Goal: Task Accomplishment & Management: Use online tool/utility

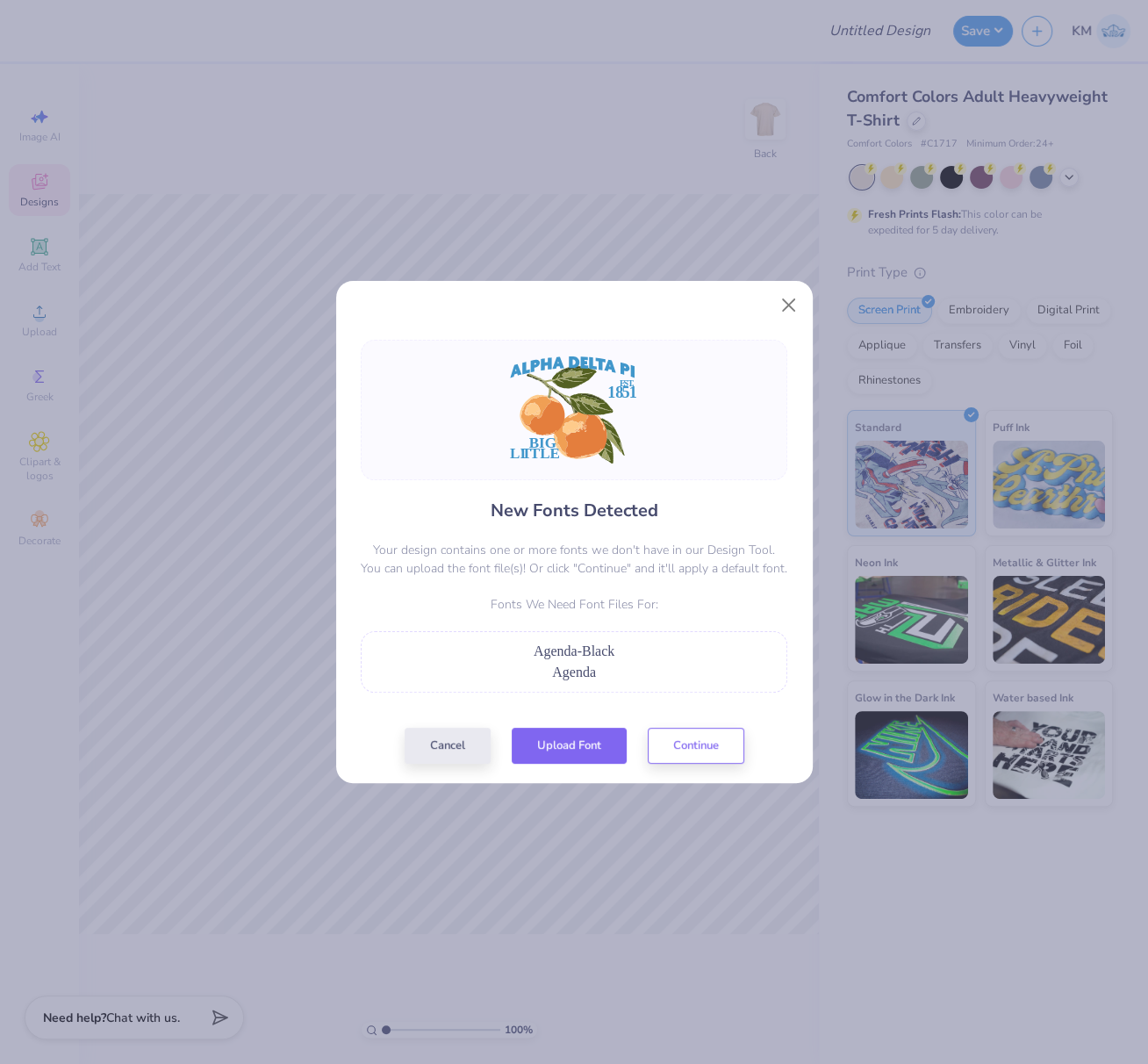
drag, startPoint x: 568, startPoint y: 742, endPoint x: 589, endPoint y: 705, distance: 42.5
click at [568, 742] on button "Upload Font" at bounding box center [568, 746] width 115 height 36
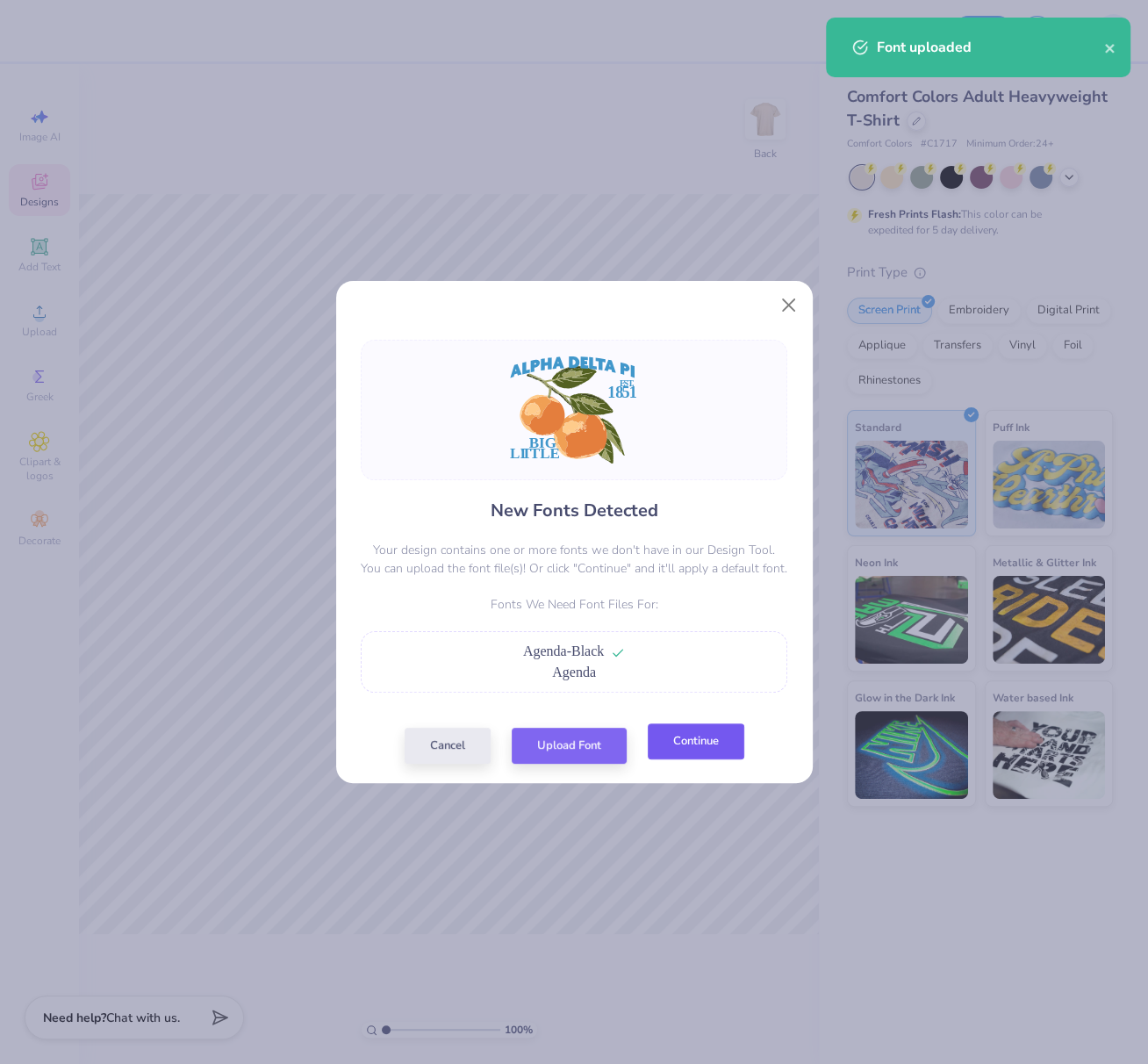
click at [699, 743] on button "Continue" at bounding box center [696, 741] width 97 height 36
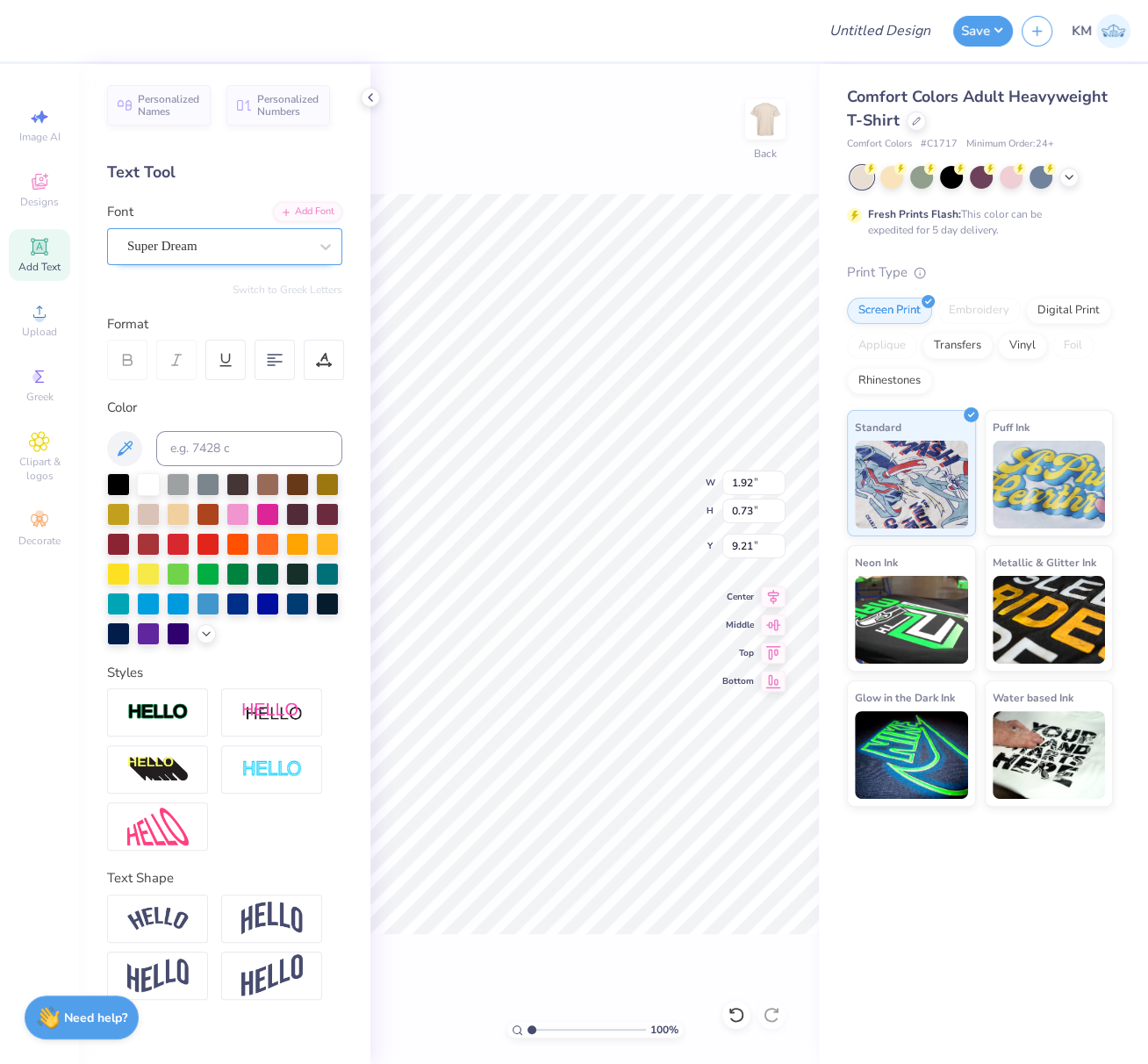
click at [208, 243] on div "Super Dream" at bounding box center [217, 246] width 185 height 27
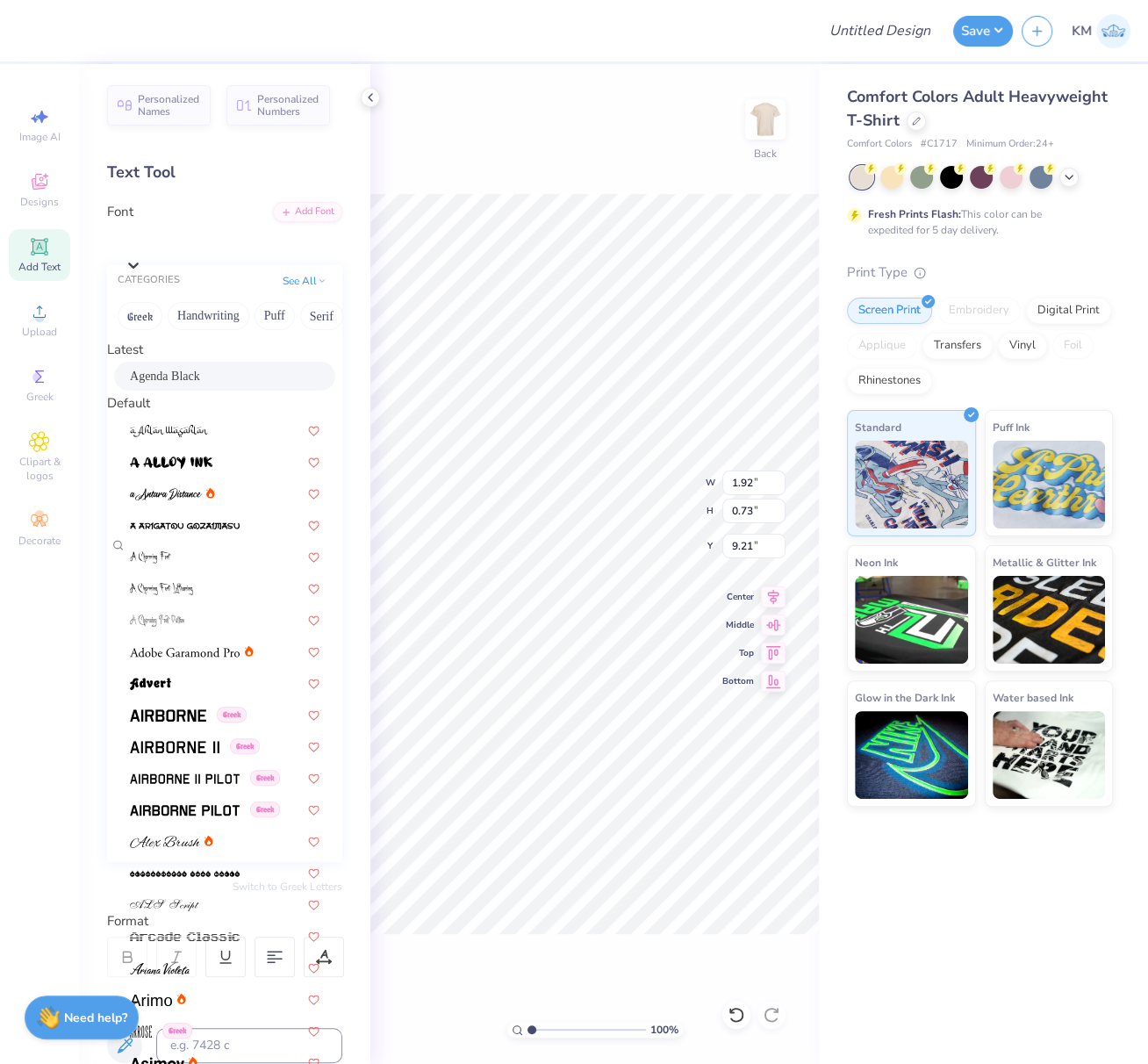
drag, startPoint x: 198, startPoint y: 385, endPoint x: 239, endPoint y: 402, distance: 44.4
click at [198, 384] on span "Agenda Black" at bounding box center [165, 375] width 70 height 18
type input "1.60"
type input "0.64"
type input "9.33"
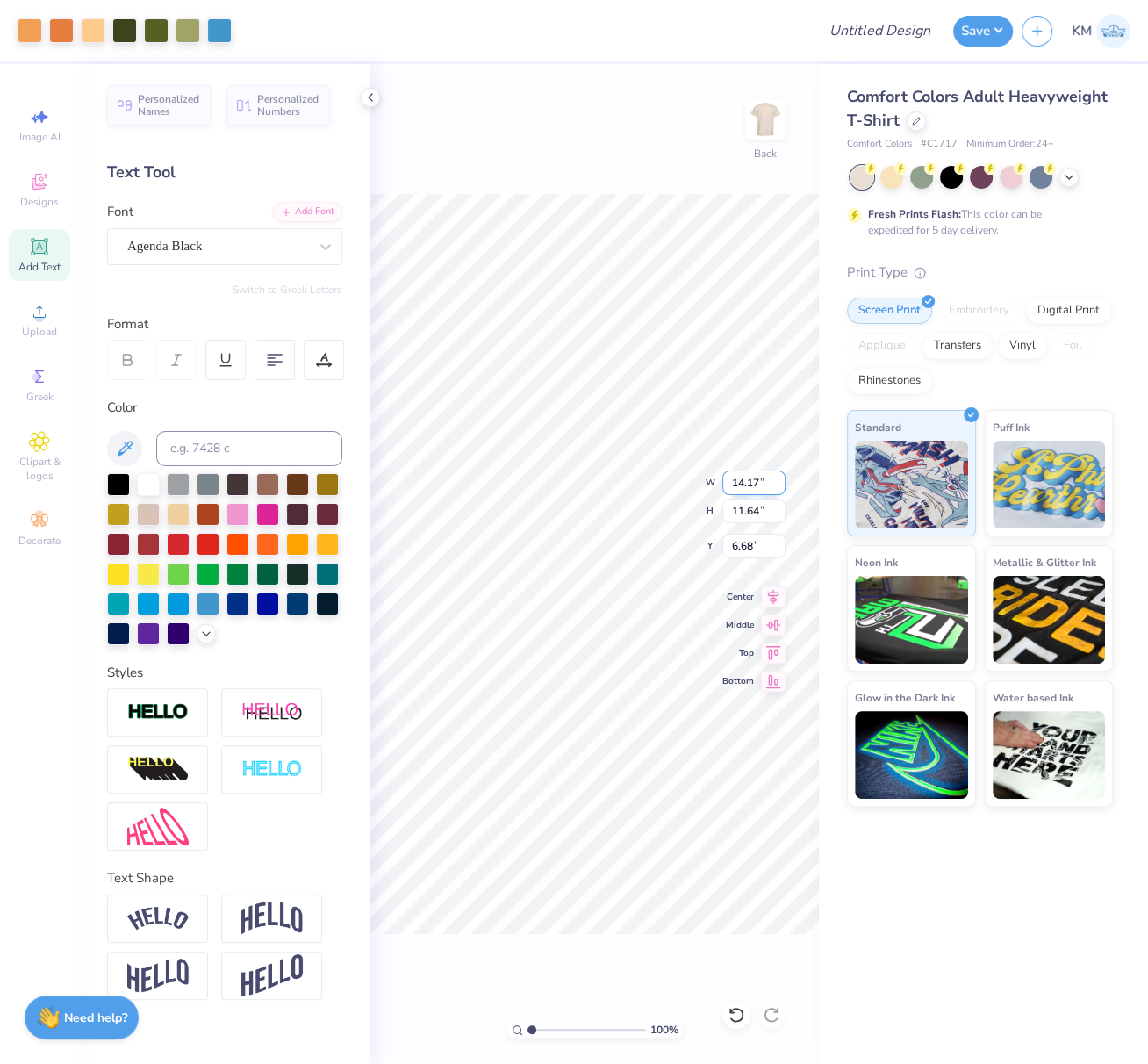
drag, startPoint x: 731, startPoint y: 482, endPoint x: 765, endPoint y: 482, distance: 34.0
click at [765, 483] on input "14.17" at bounding box center [754, 483] width 63 height 25
type input "12.00"
type input "9.85"
type input "3.51"
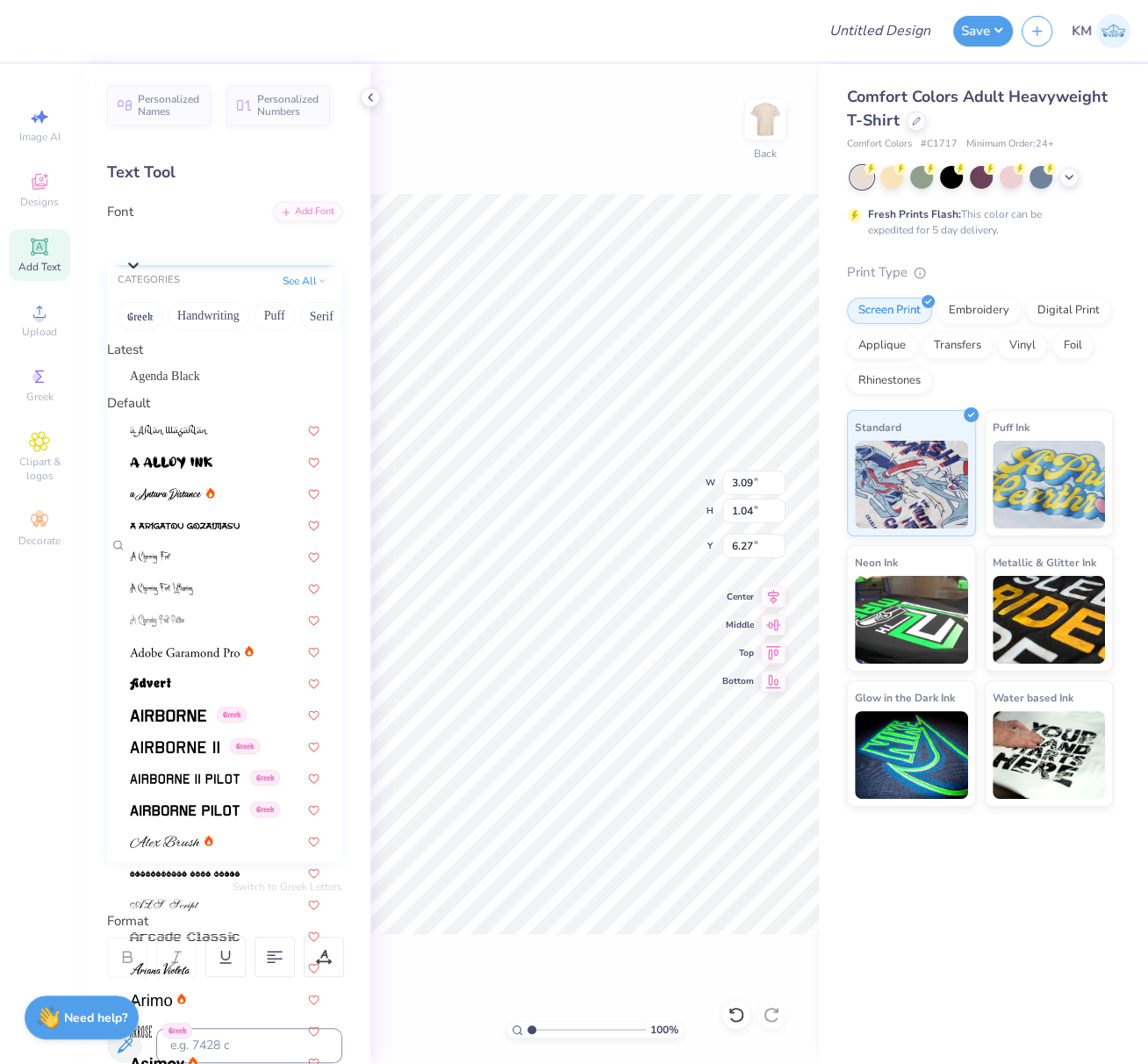
drag, startPoint x: 276, startPoint y: 250, endPoint x: 269, endPoint y: 257, distance: 9.9
click at [278, 250] on div "Super Dream" at bounding box center [234, 242] width 218 height 27
click at [218, 386] on div "Agenda Black" at bounding box center [224, 375] width 189 height 18
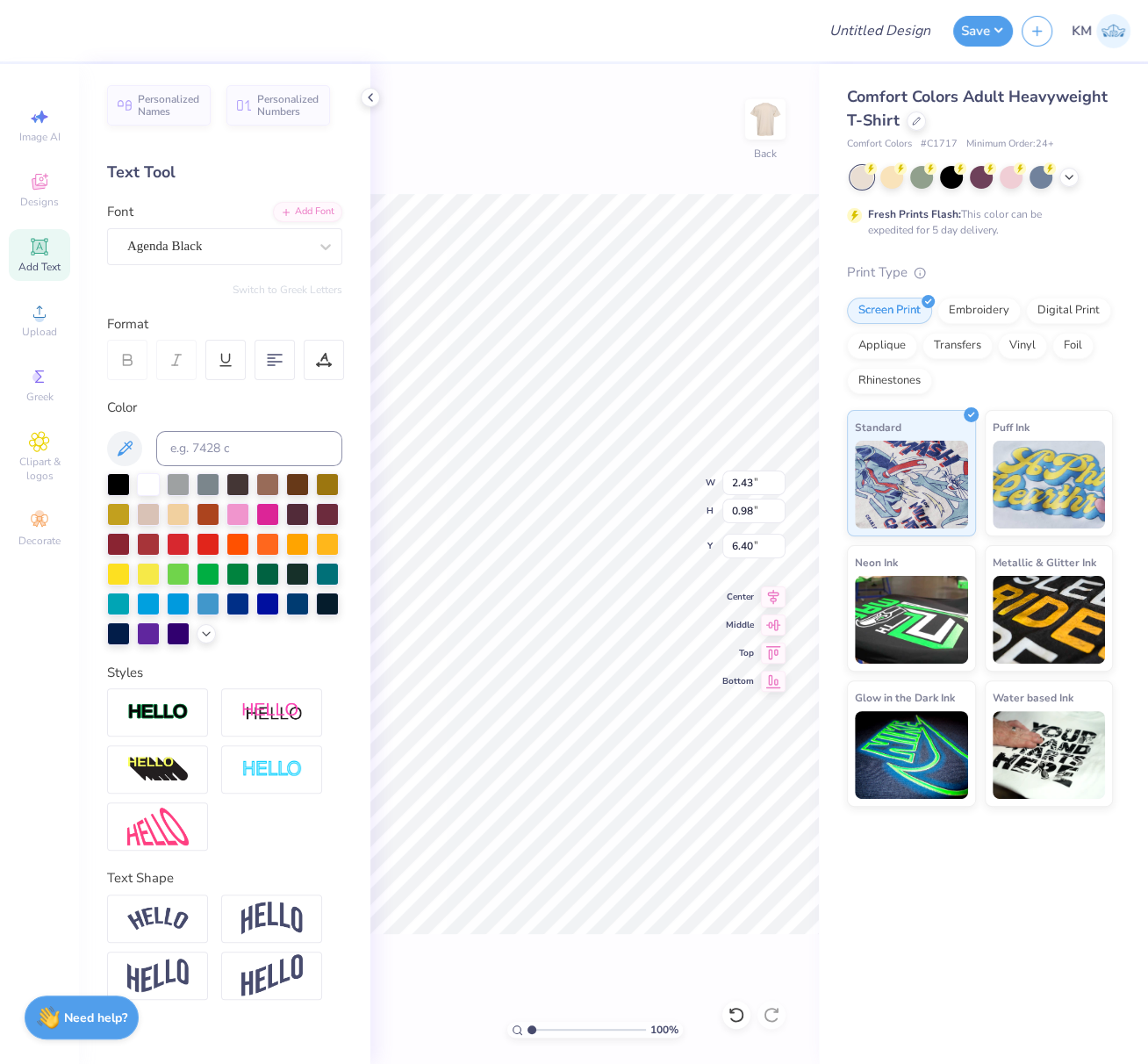
type input "2.43"
type input "0.98"
type input "6.50"
type input "4.36"
click at [202, 233] on div "Super Dream" at bounding box center [217, 246] width 185 height 27
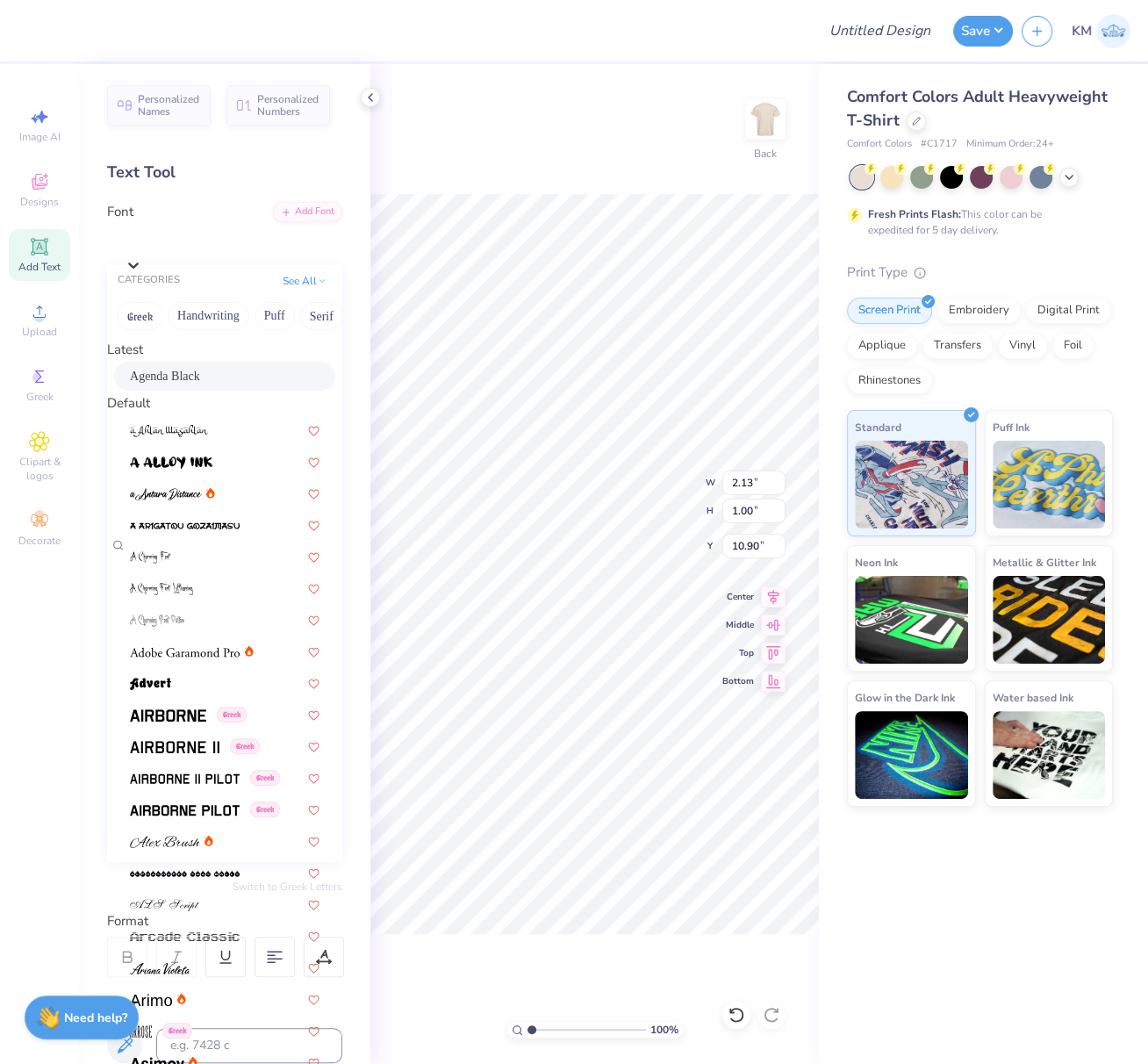
drag, startPoint x: 170, startPoint y: 383, endPoint x: 228, endPoint y: 465, distance: 100.4
click at [170, 381] on span "Agenda Black" at bounding box center [165, 375] width 70 height 18
type input "2.00"
type input "0.92"
type input "11.04"
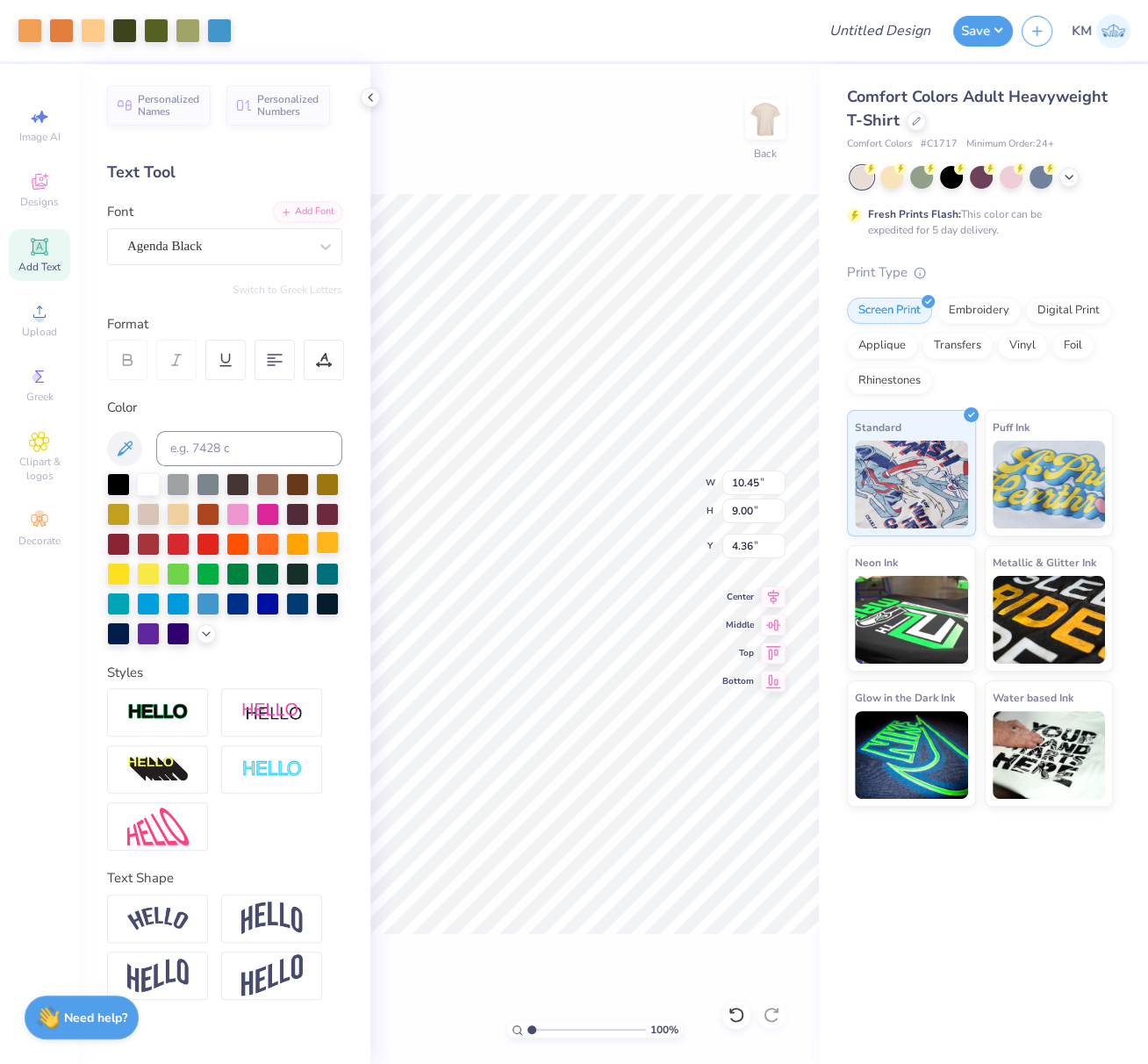
type input "4.37"
type input "1.00"
type input "11.90"
click at [205, 241] on div "Super Dream" at bounding box center [217, 246] width 185 height 27
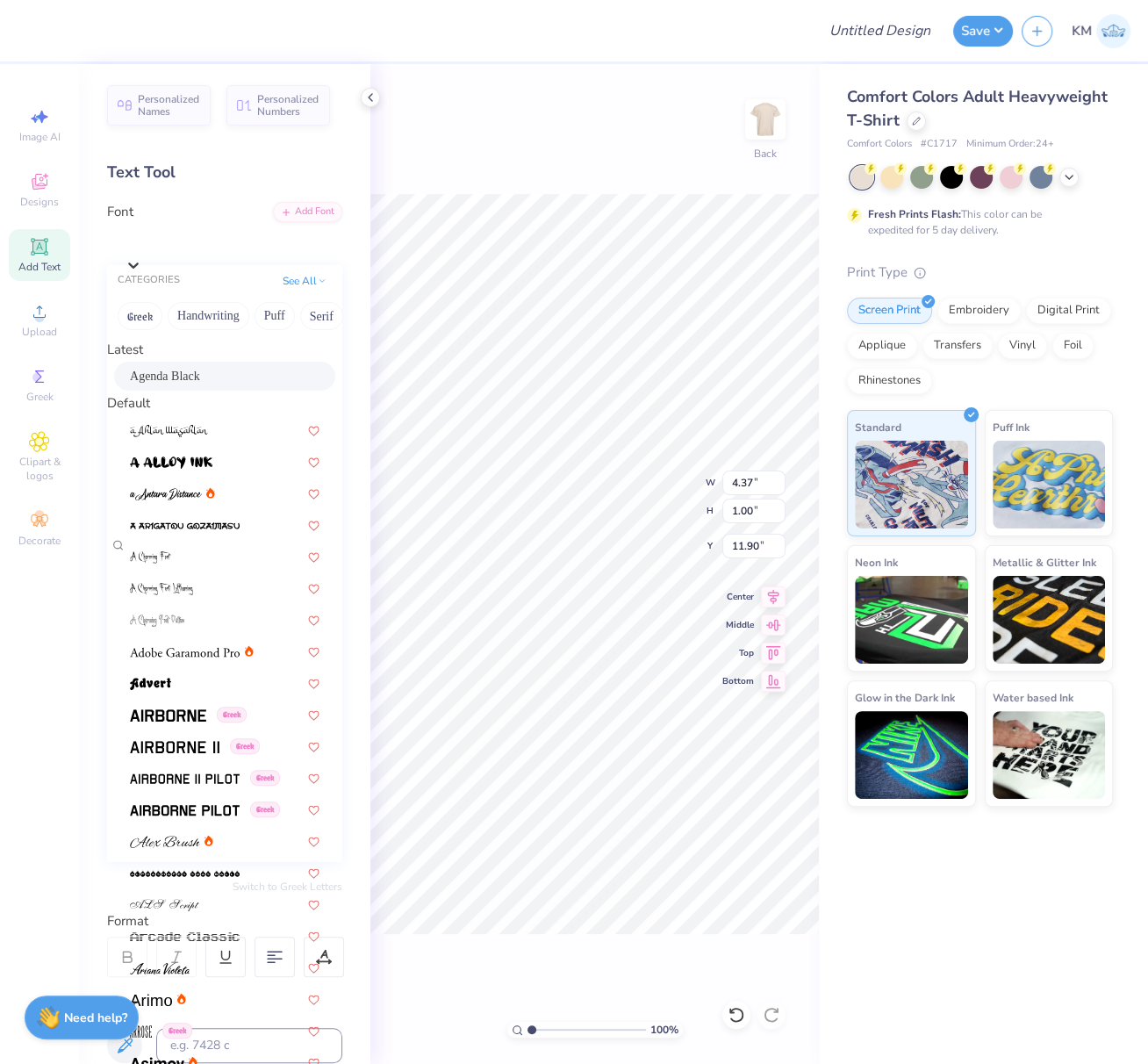
click at [197, 383] on span "Agenda Black" at bounding box center [165, 375] width 70 height 18
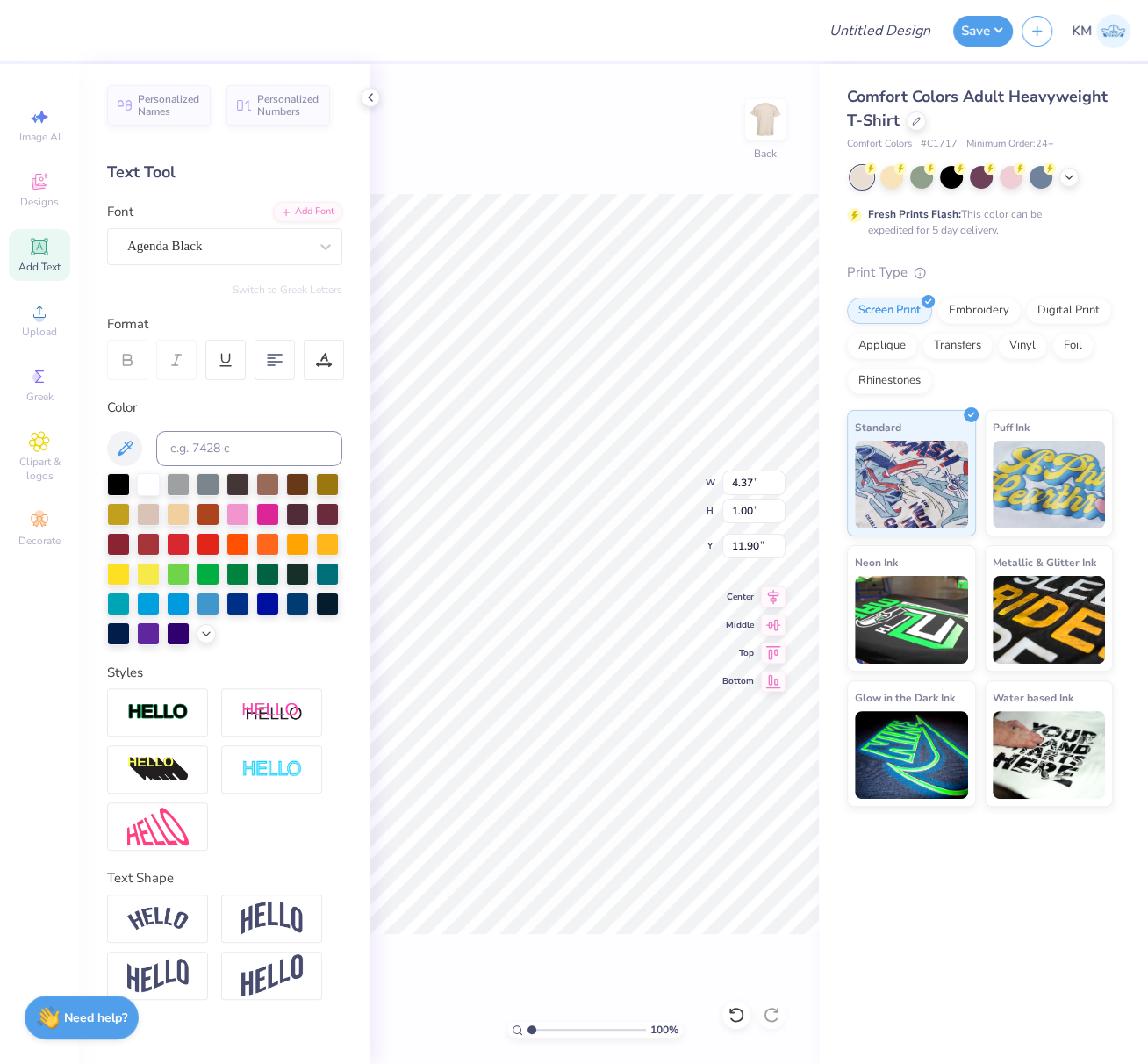
type input "4.03"
type input "0.87"
type input "12.06"
type input "2.00"
type input "0.92"
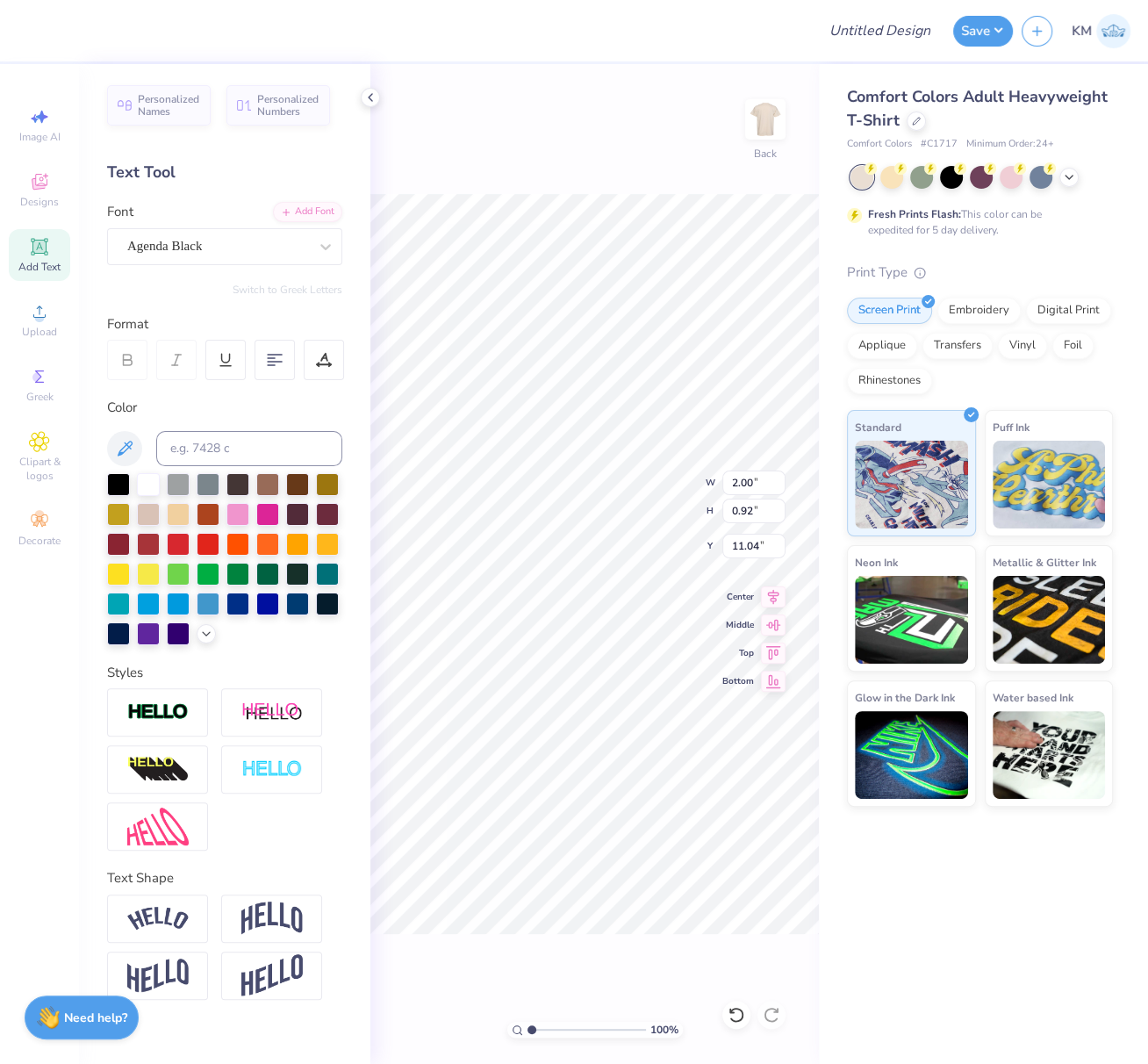
type input "10.91"
type input "3.91"
type input "1.97"
type input "10.97"
type input "2.15"
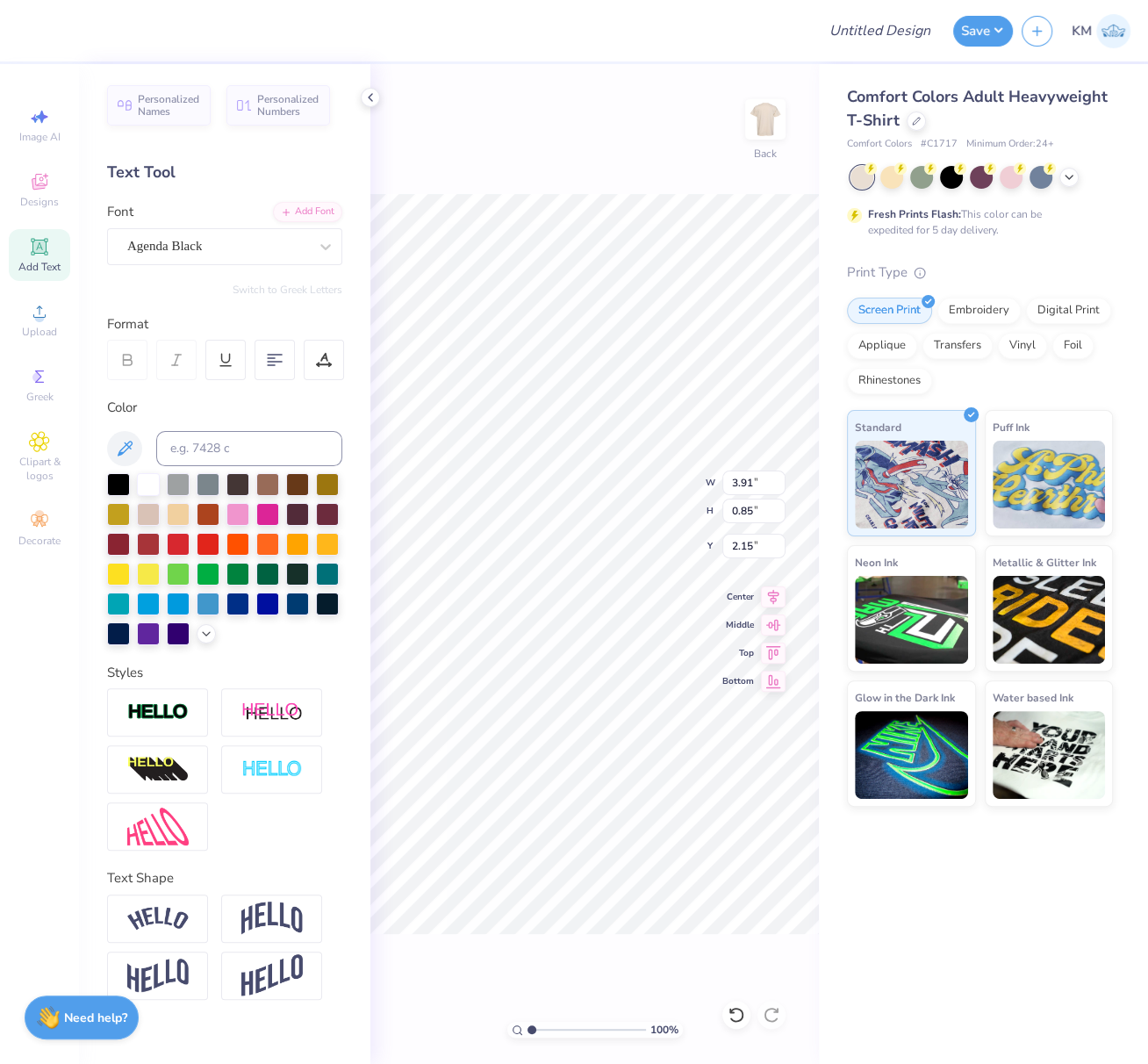
scroll to position [16, 6]
type textarea "ALPHA DELTA PI"
type input "11.87"
type input "1.08"
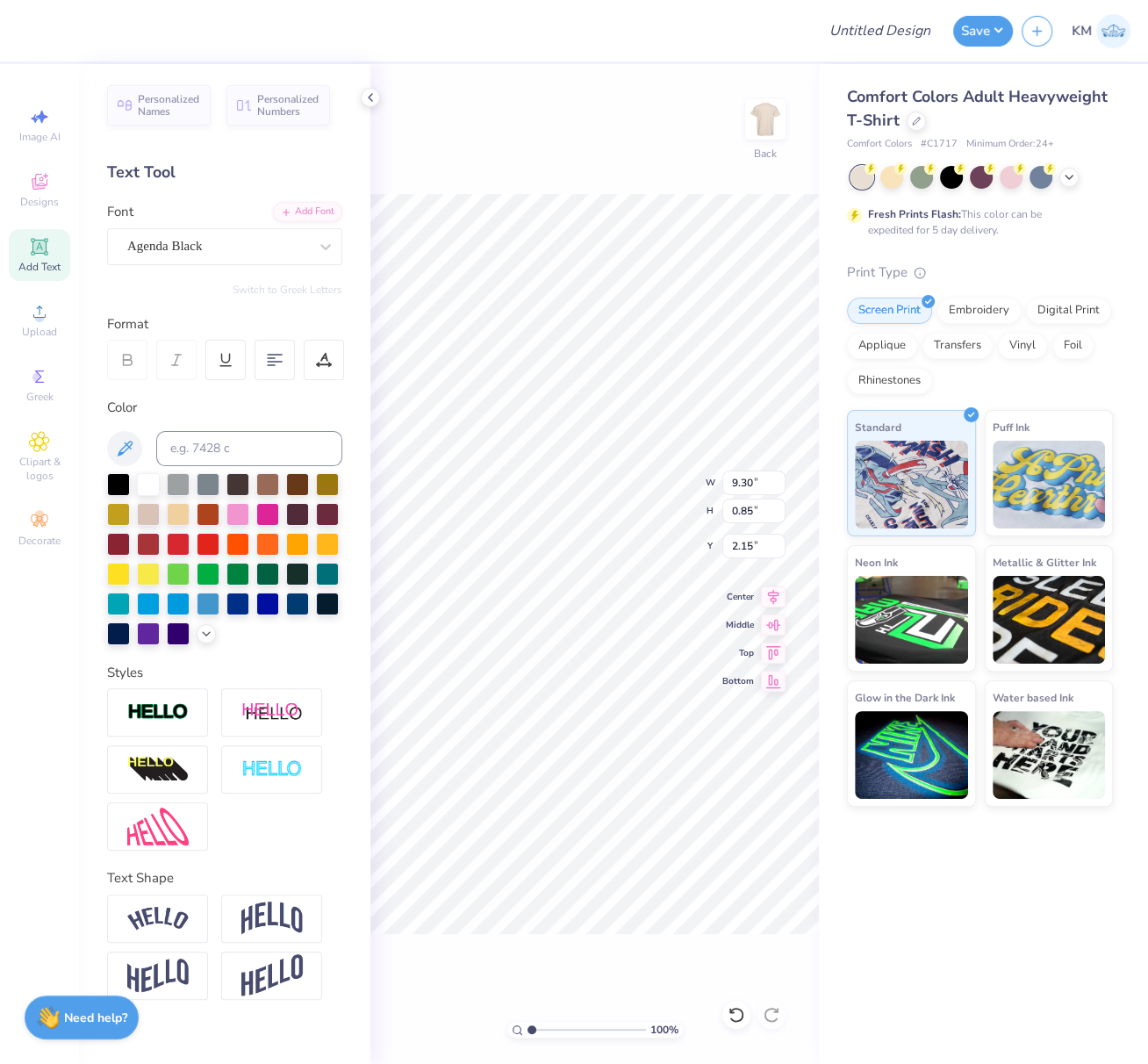
type input "1.92"
click at [280, 912] on img at bounding box center [272, 918] width 62 height 33
type input "3.54"
type input "0.69"
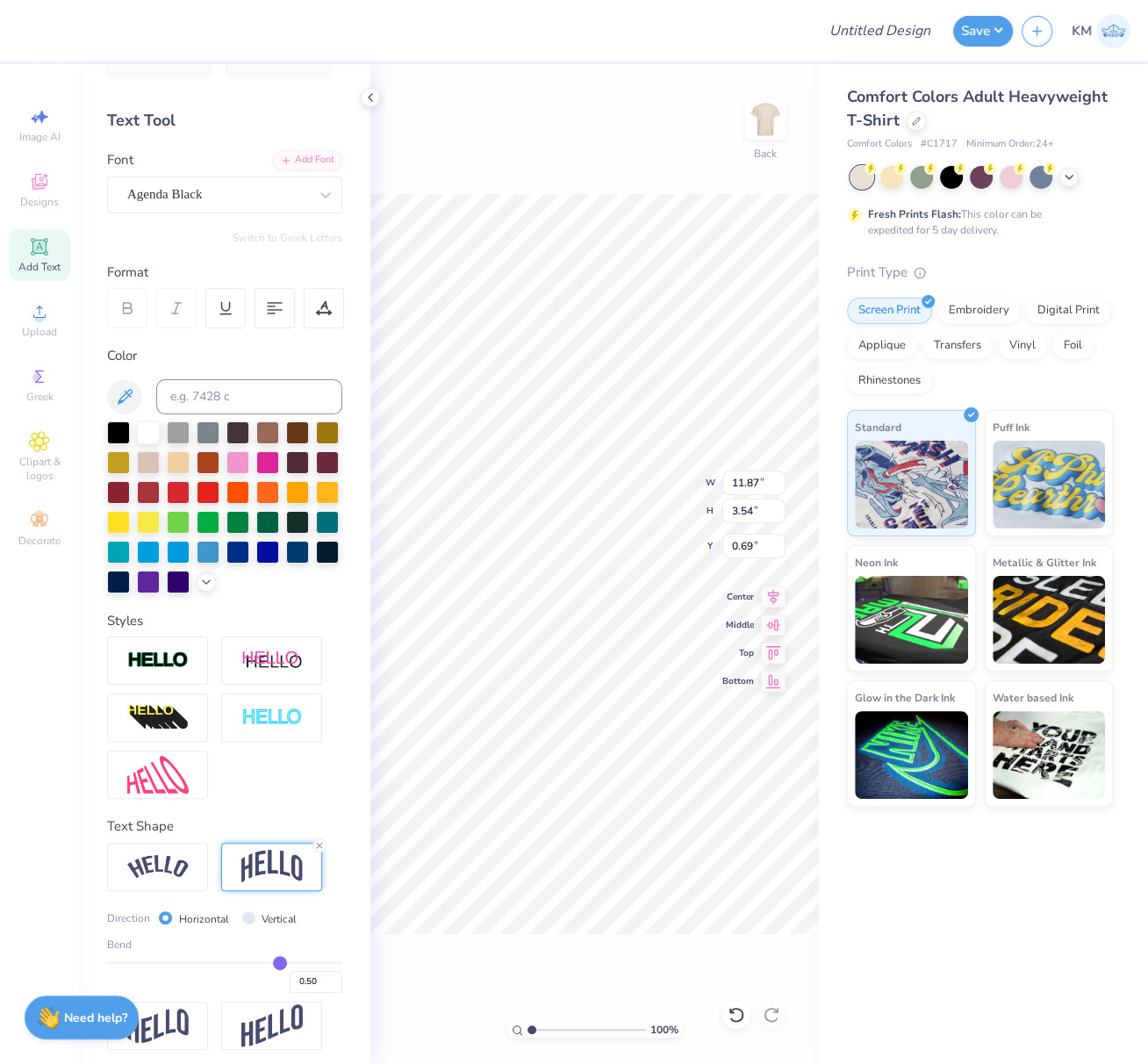
scroll to position [59, 0]
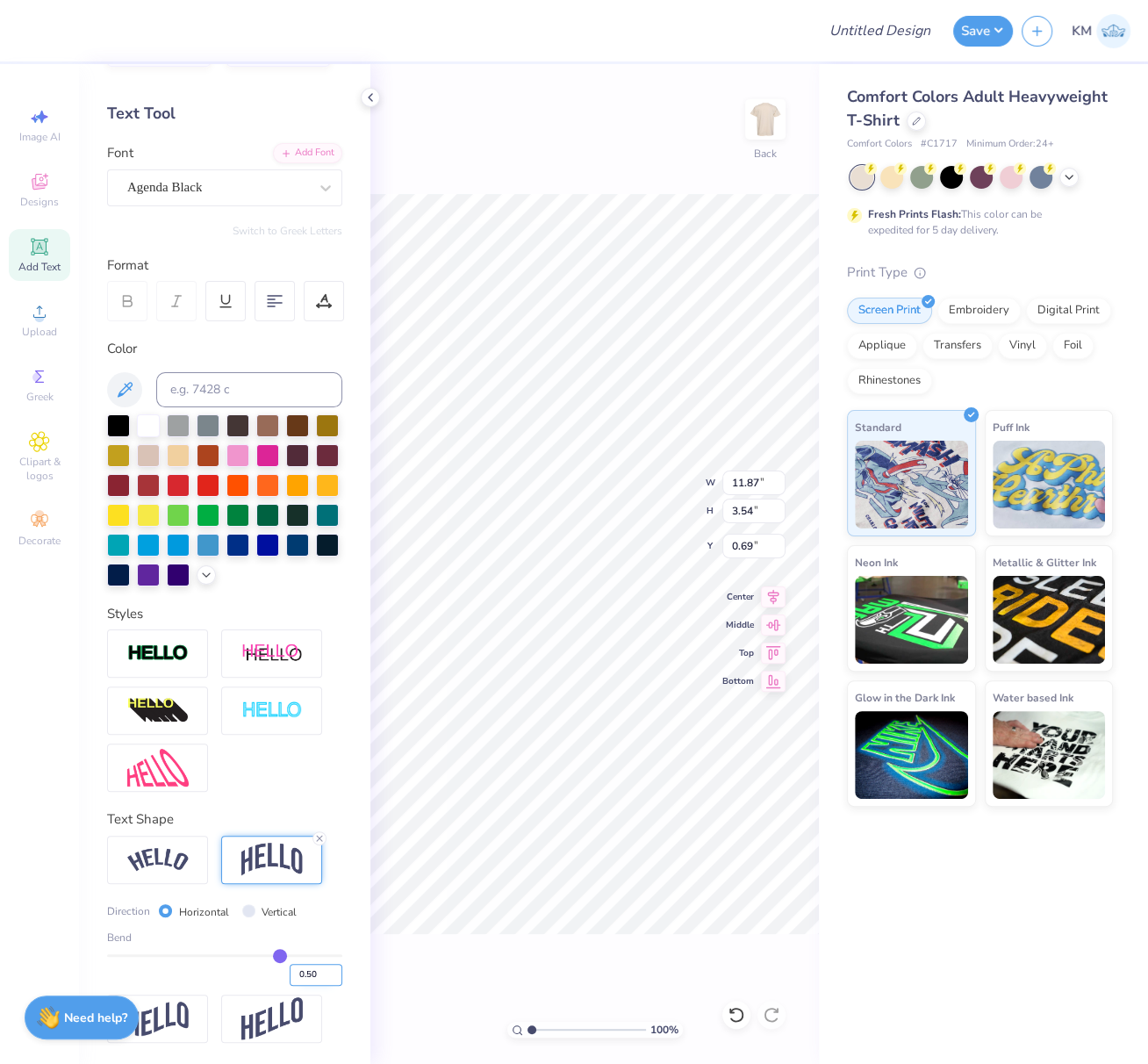
drag, startPoint x: 304, startPoint y: 1007, endPoint x: 314, endPoint y: 1009, distance: 10.2
click at [314, 985] on input "0.50" at bounding box center [316, 974] width 53 height 22
type input "0.20"
type input "0.2"
type input "2.02"
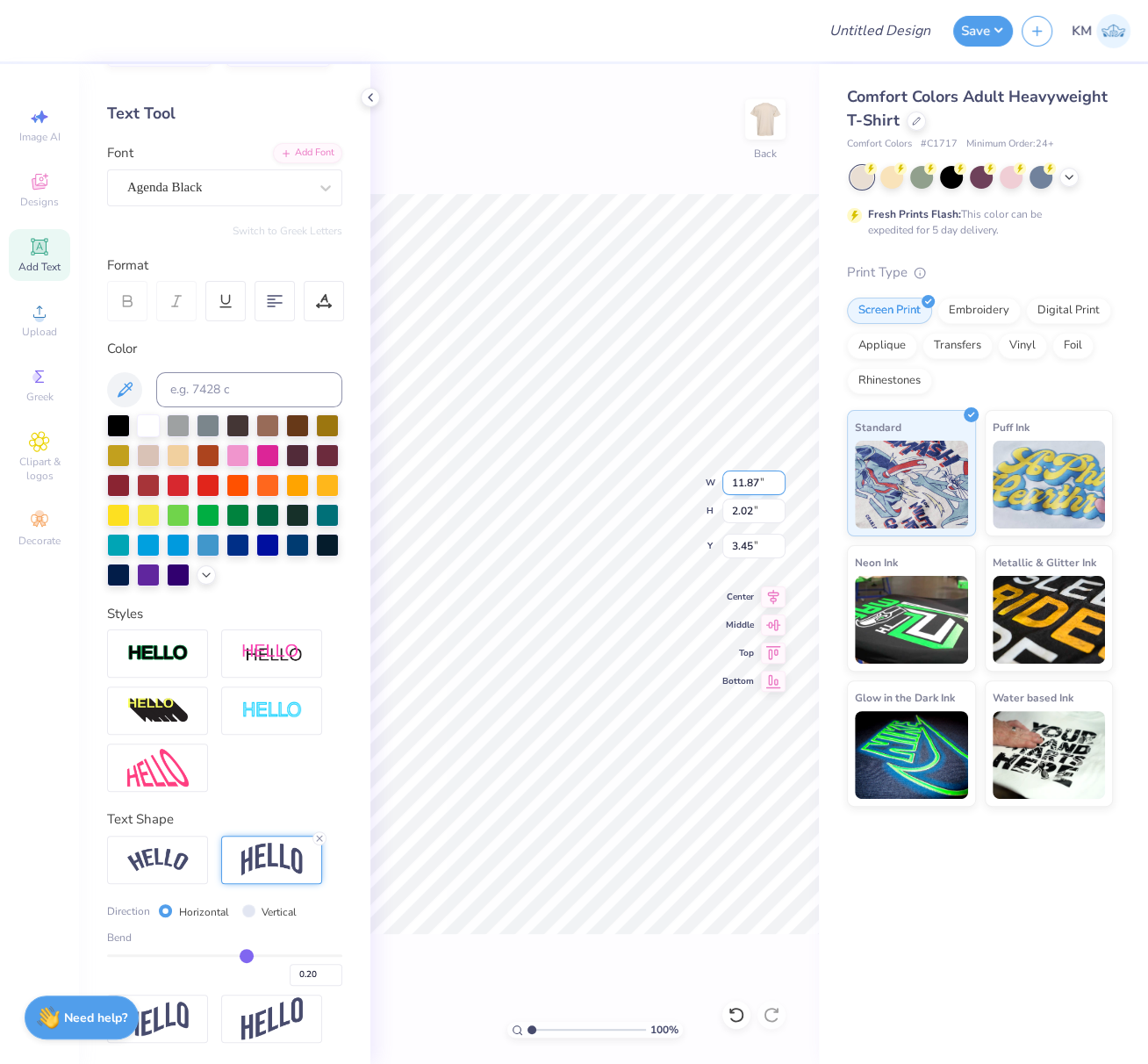
type input "1.48"
type input "11.37"
type input "1.96"
type input "3.51"
type input "11.87"
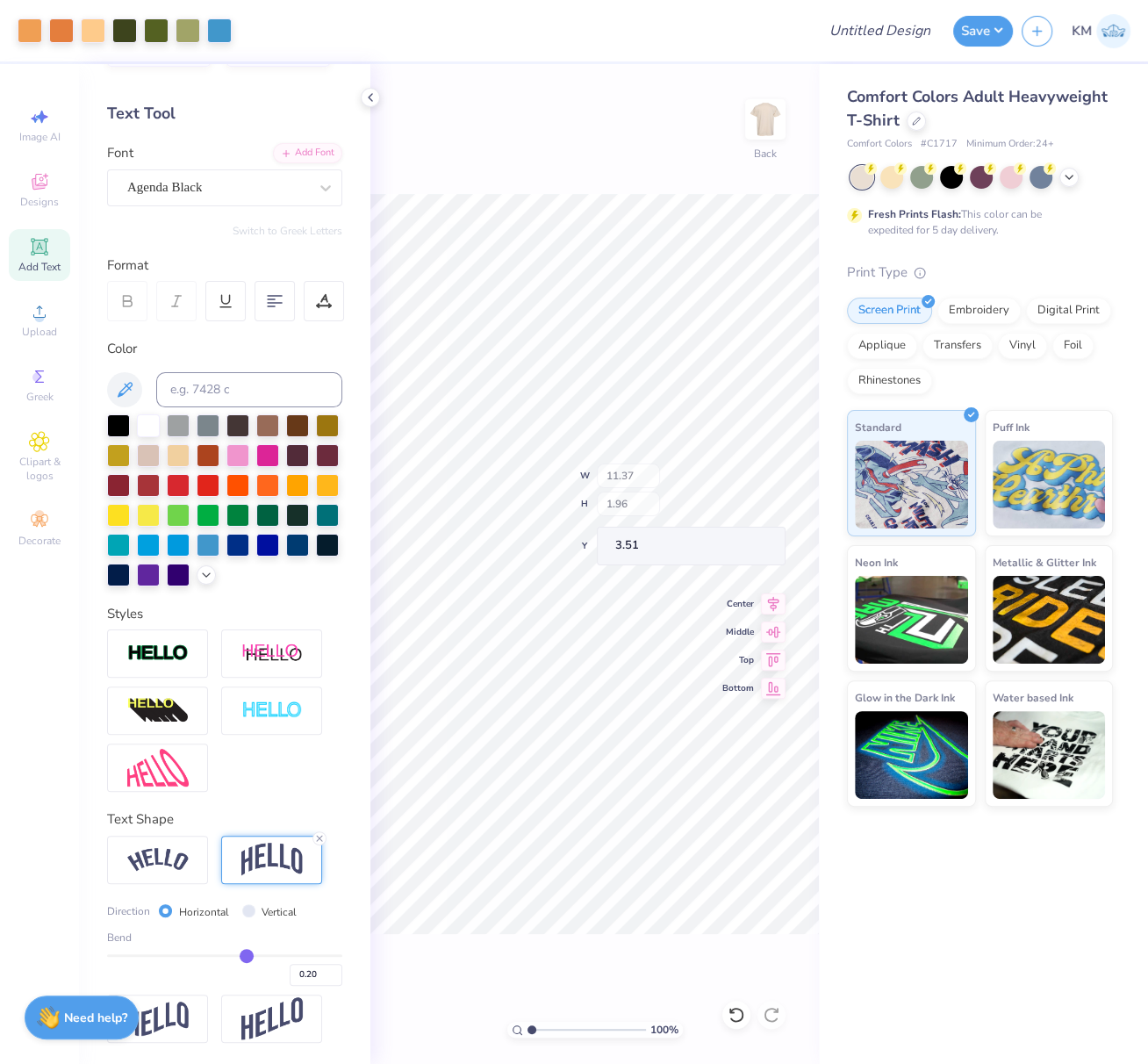
type input "2.02"
type input "1.48"
type input "11.37"
type input "1.96"
type input "3.51"
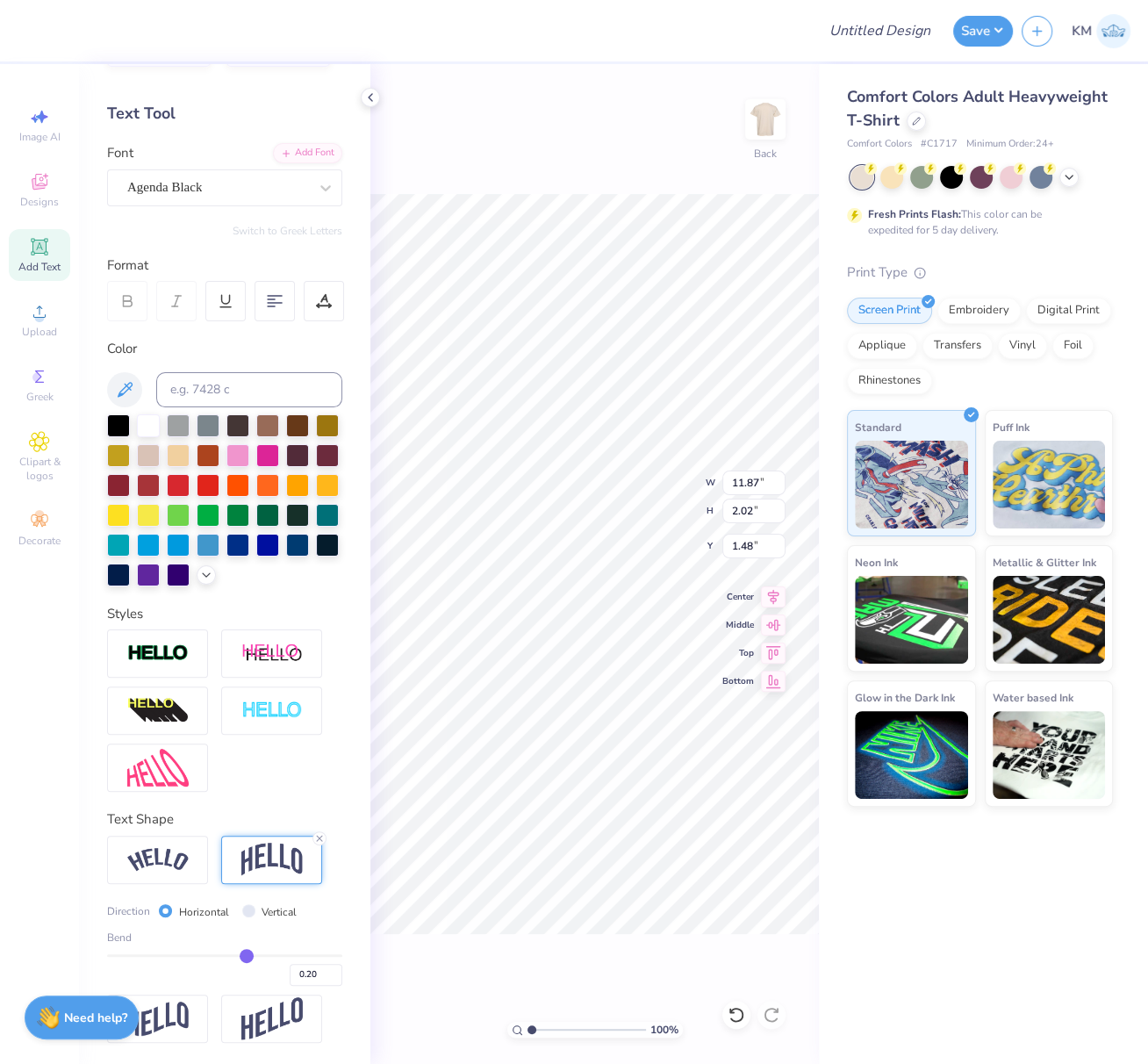
type input "3.35"
click at [774, 595] on icon at bounding box center [773, 594] width 25 height 21
type input "5.58"
click at [774, 598] on icon at bounding box center [773, 594] width 25 height 21
type input "3.91"
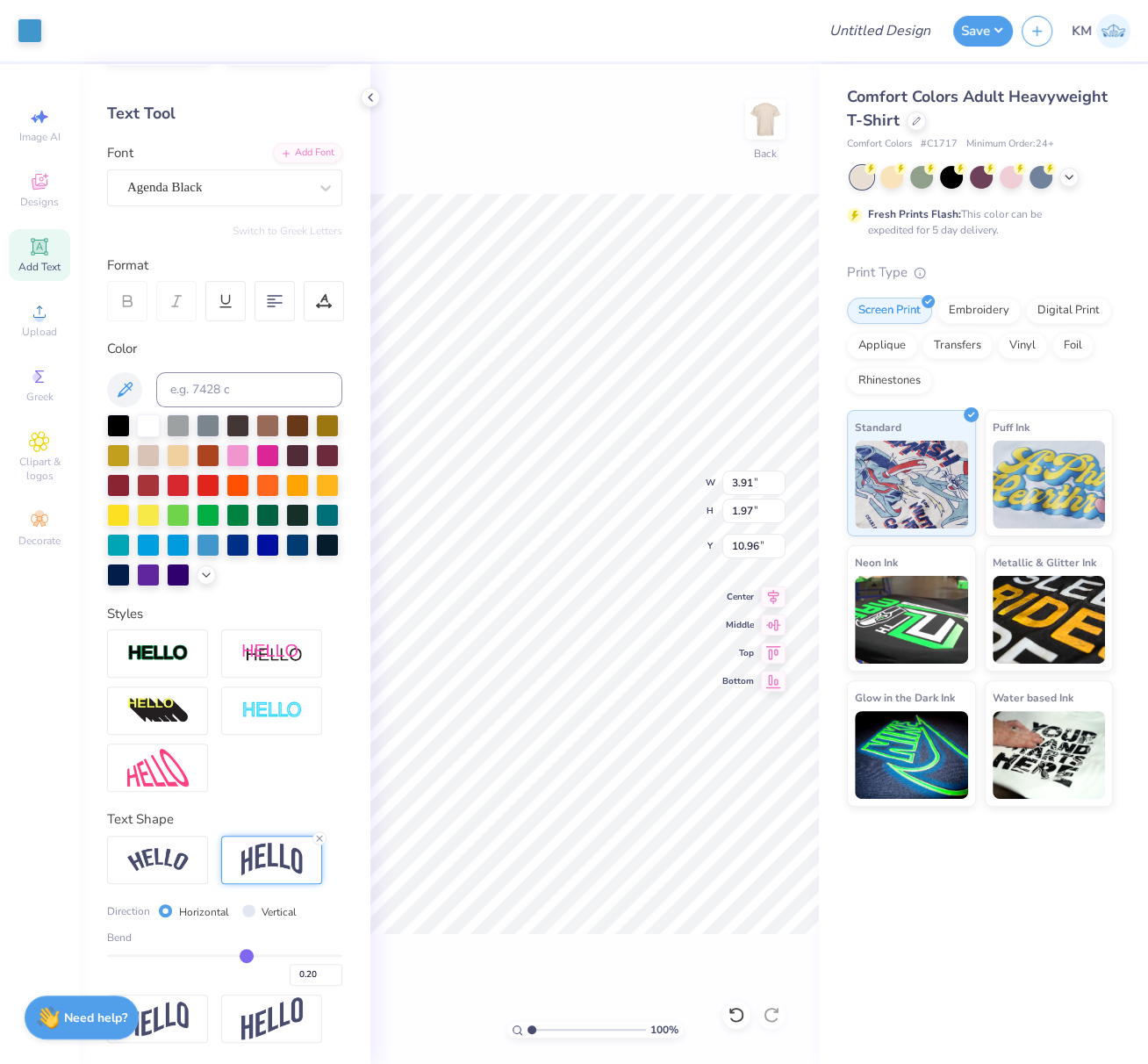
type input "1.97"
type input "10.96"
type input "4.16"
type input "2.09"
drag, startPoint x: 731, startPoint y: 481, endPoint x: 758, endPoint y: 487, distance: 27.7
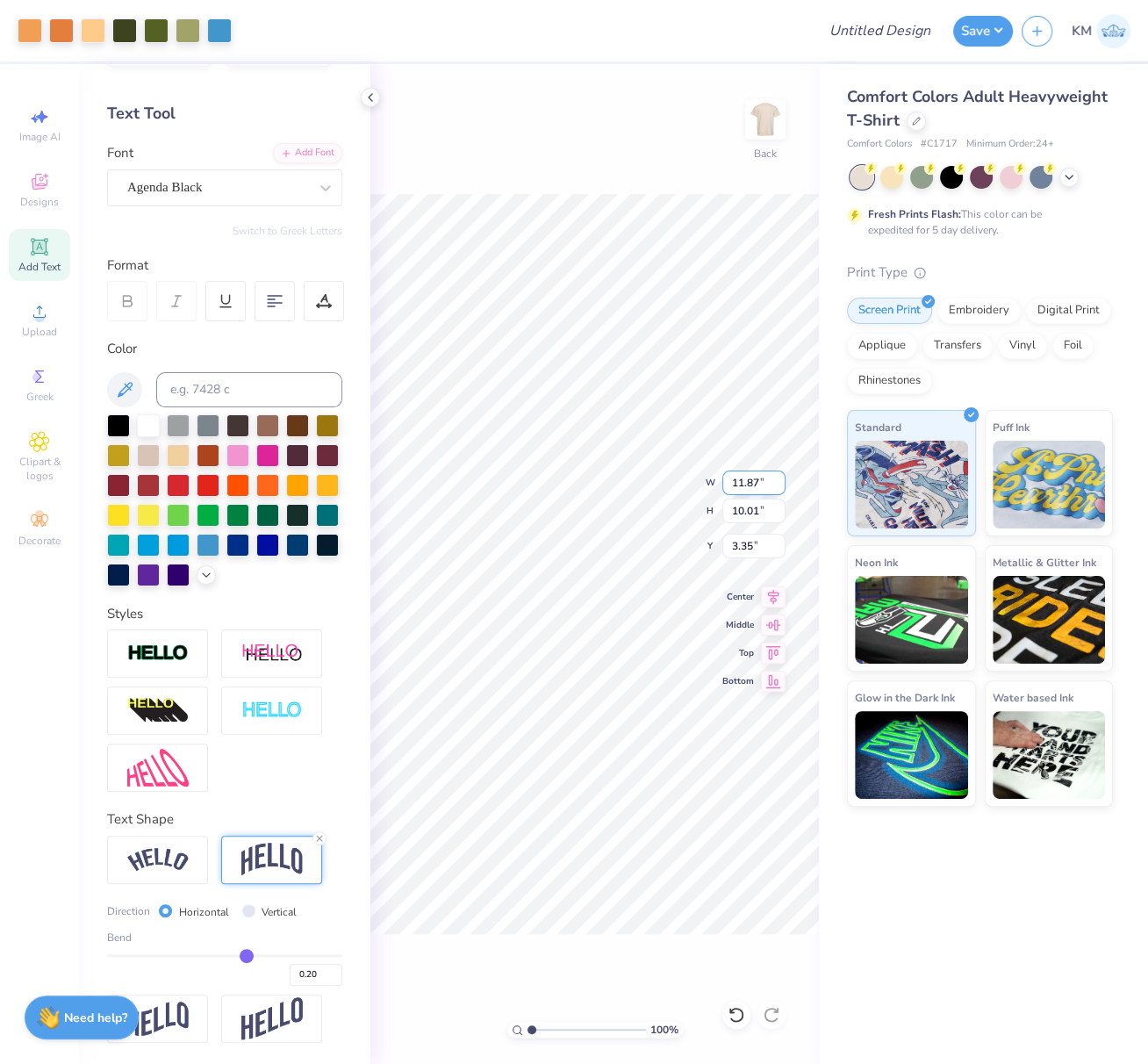
click at [760, 483] on input "11.87" at bounding box center [754, 483] width 63 height 25
type input "11.50"
type input "9.70"
drag, startPoint x: 753, startPoint y: 547, endPoint x: 728, endPoint y: 547, distance: 25.0
click at [728, 547] on input "3.50" at bounding box center [754, 546] width 63 height 25
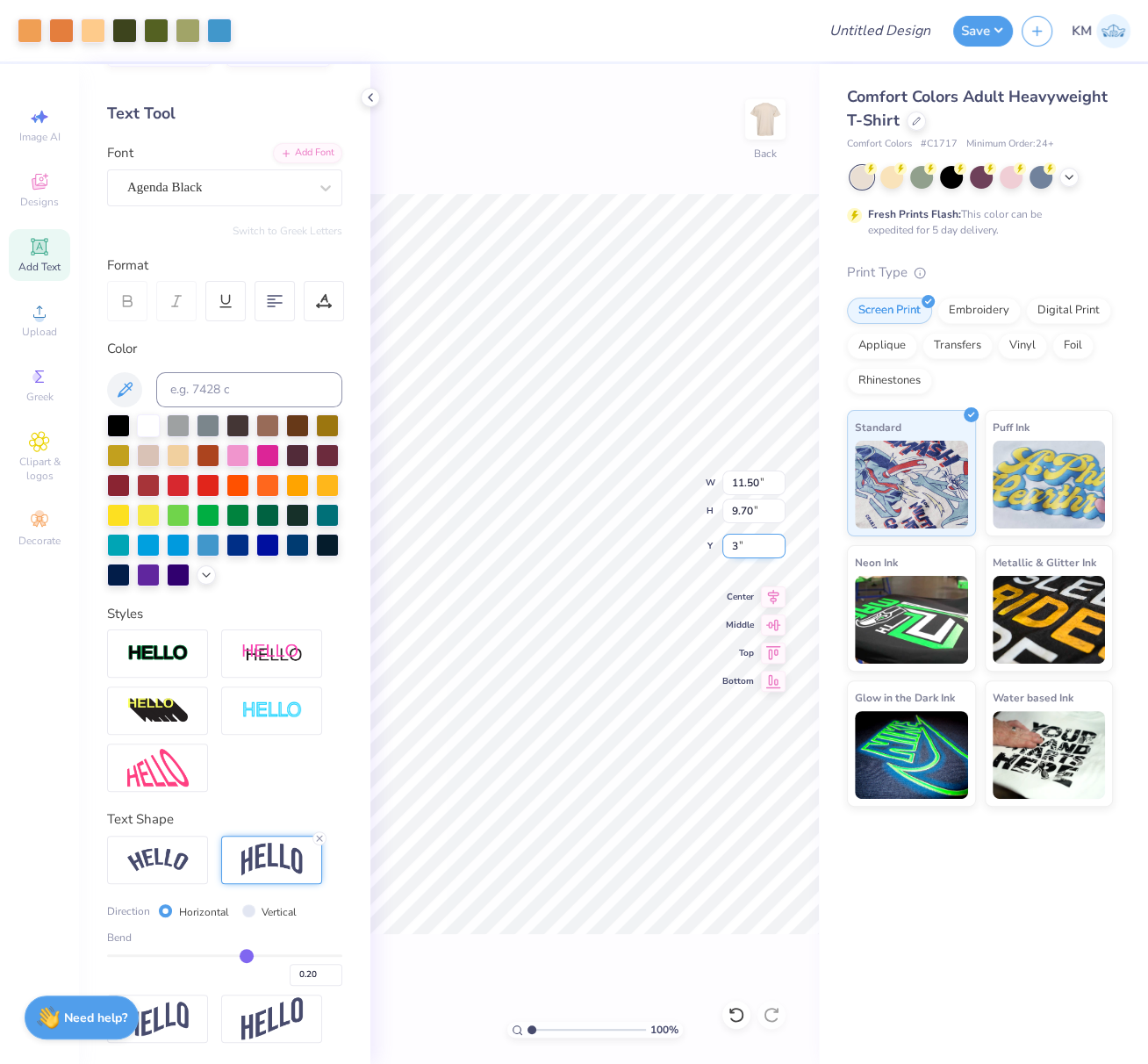
type input "3.00"
click at [779, 593] on icon at bounding box center [773, 594] width 25 height 21
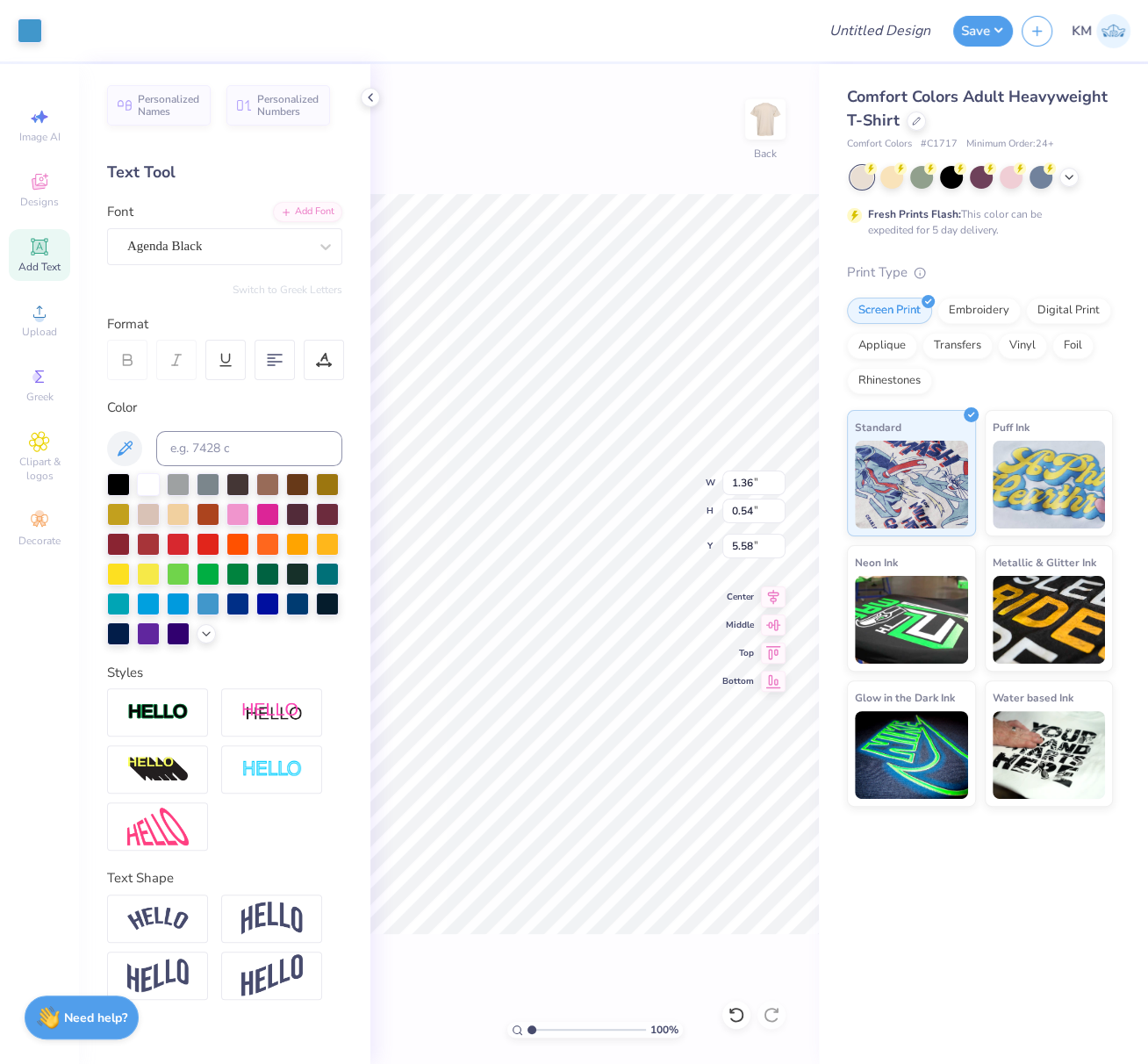
scroll to position [0, 0]
type input "5.16"
type input "1.84"
type input "0.74"
type input "4.96"
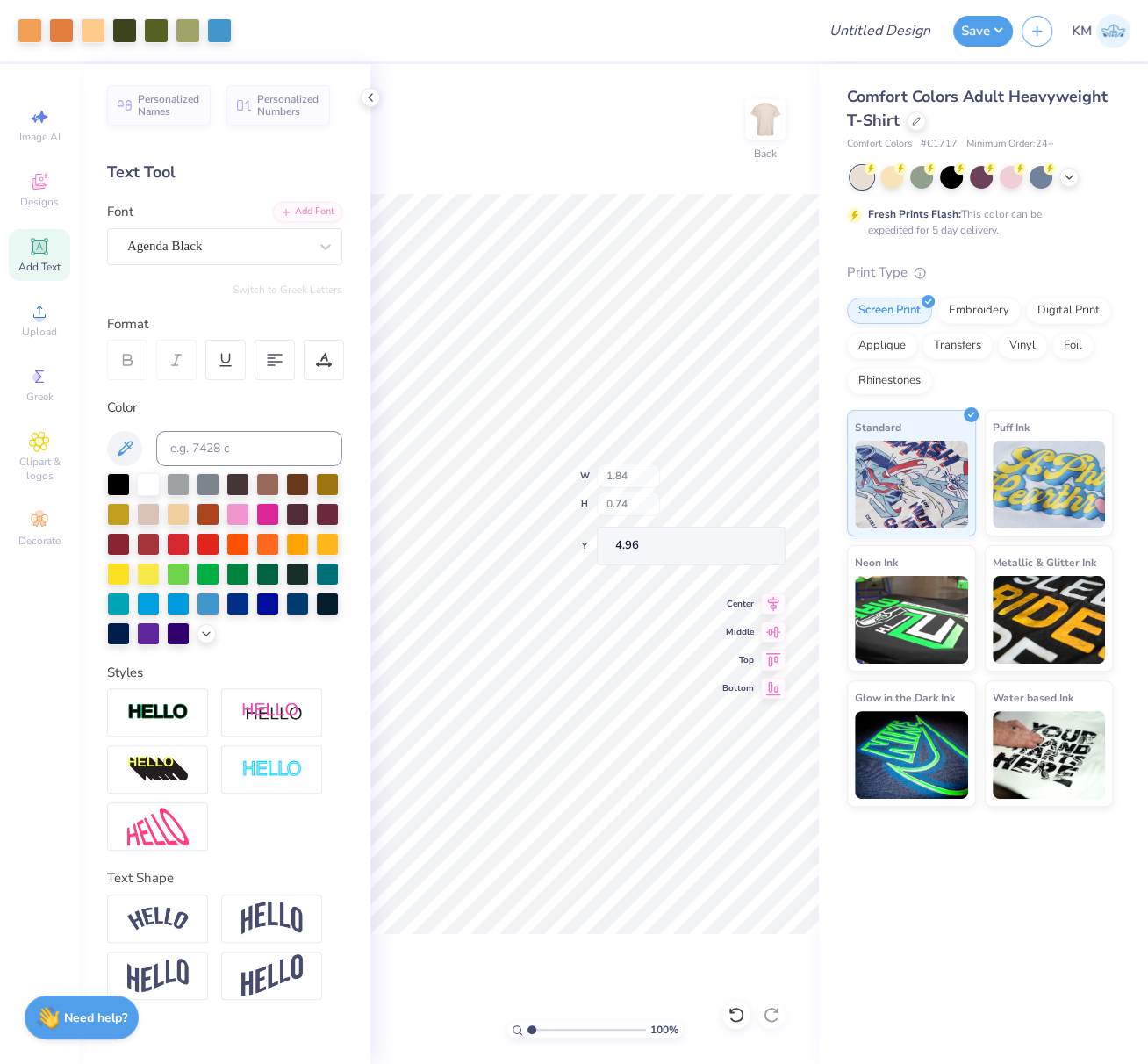
type input "2.35"
type input "0.95"
type input "5.89"
type input "2.48"
type input "1.88"
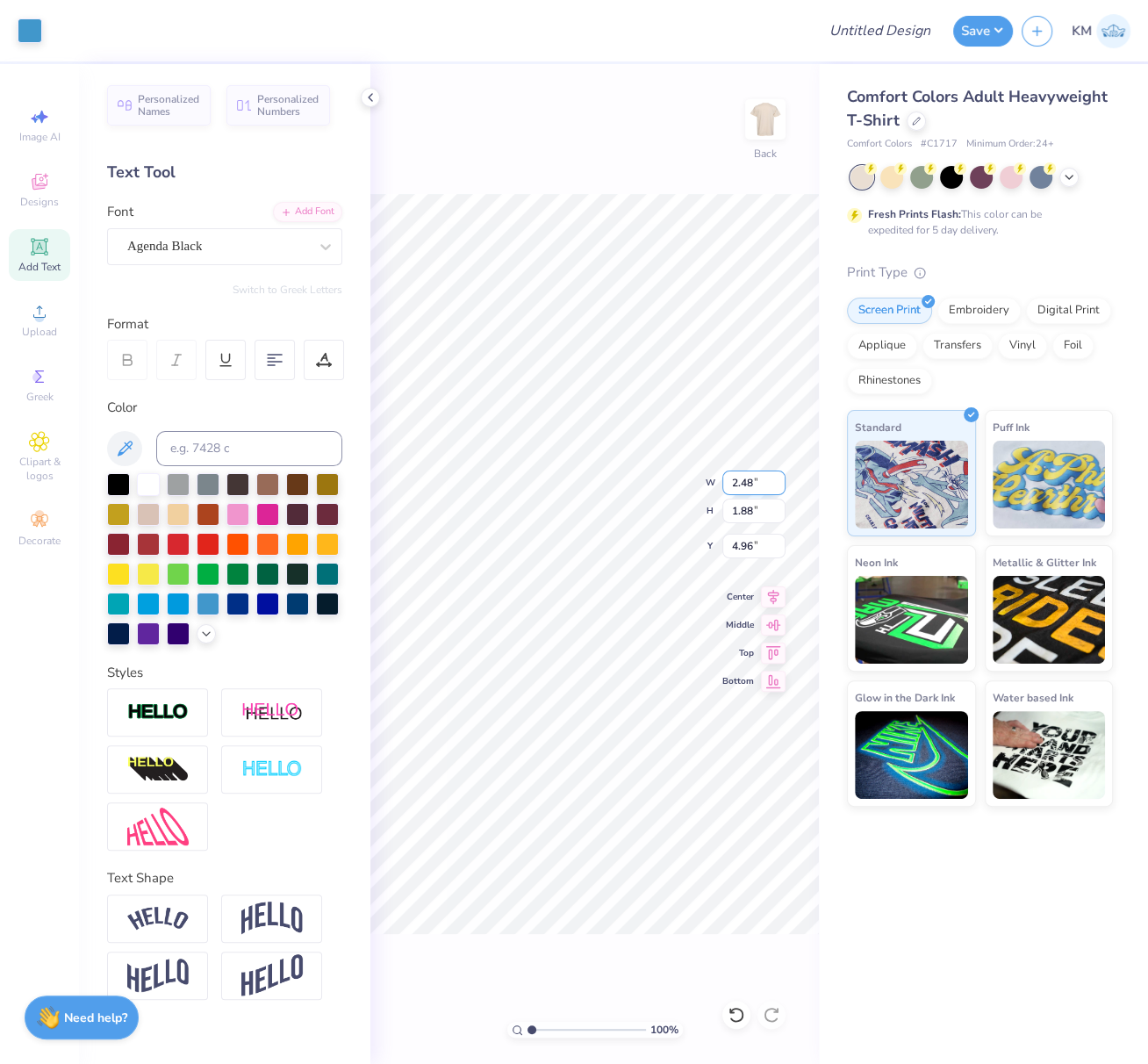
type input "5.31"
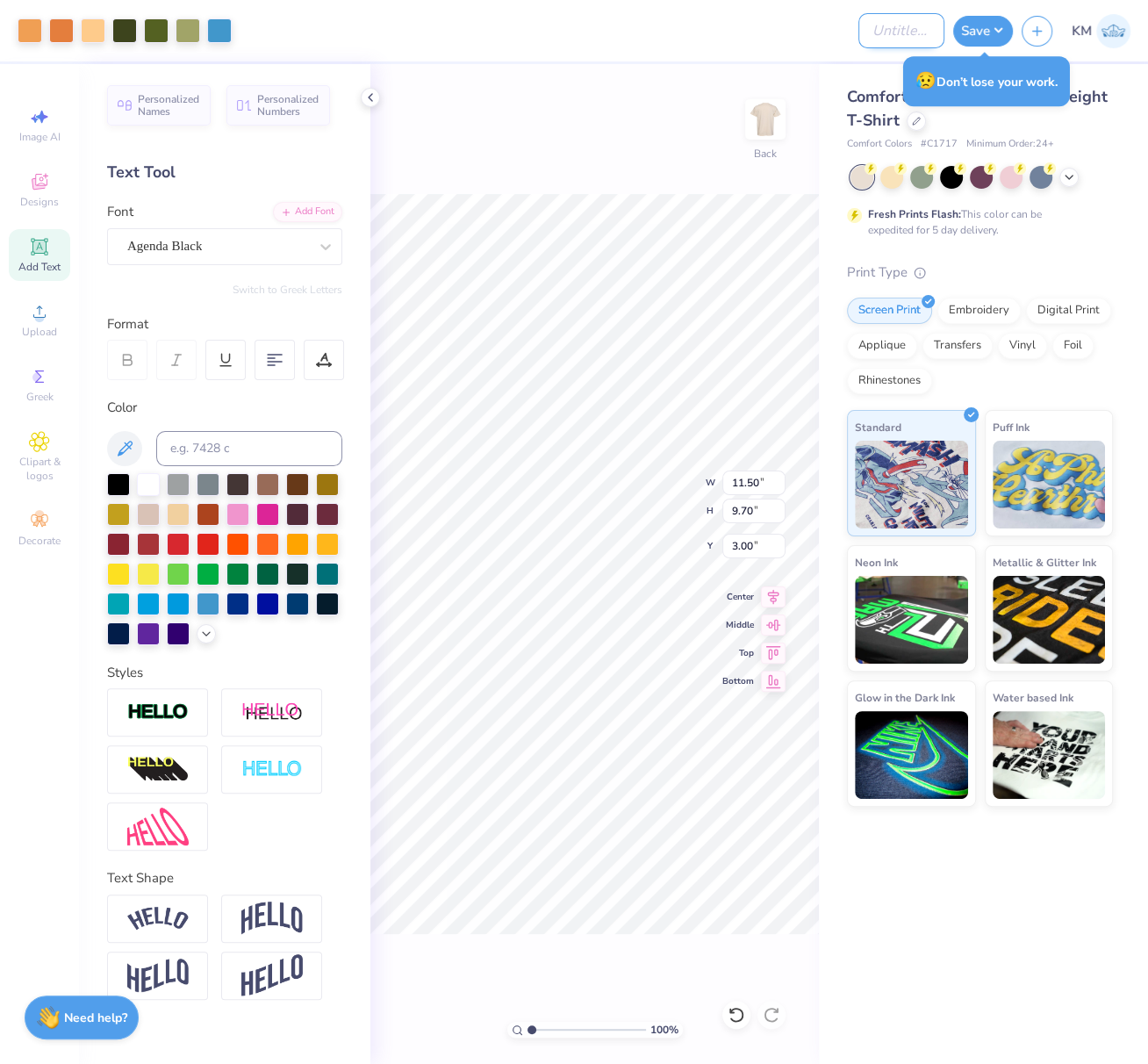
click at [878, 34] on input "Design Title" at bounding box center [901, 30] width 86 height 35
paste input "Agenda Black Regular.otf"
type input "Agenda Black Regular.otf"
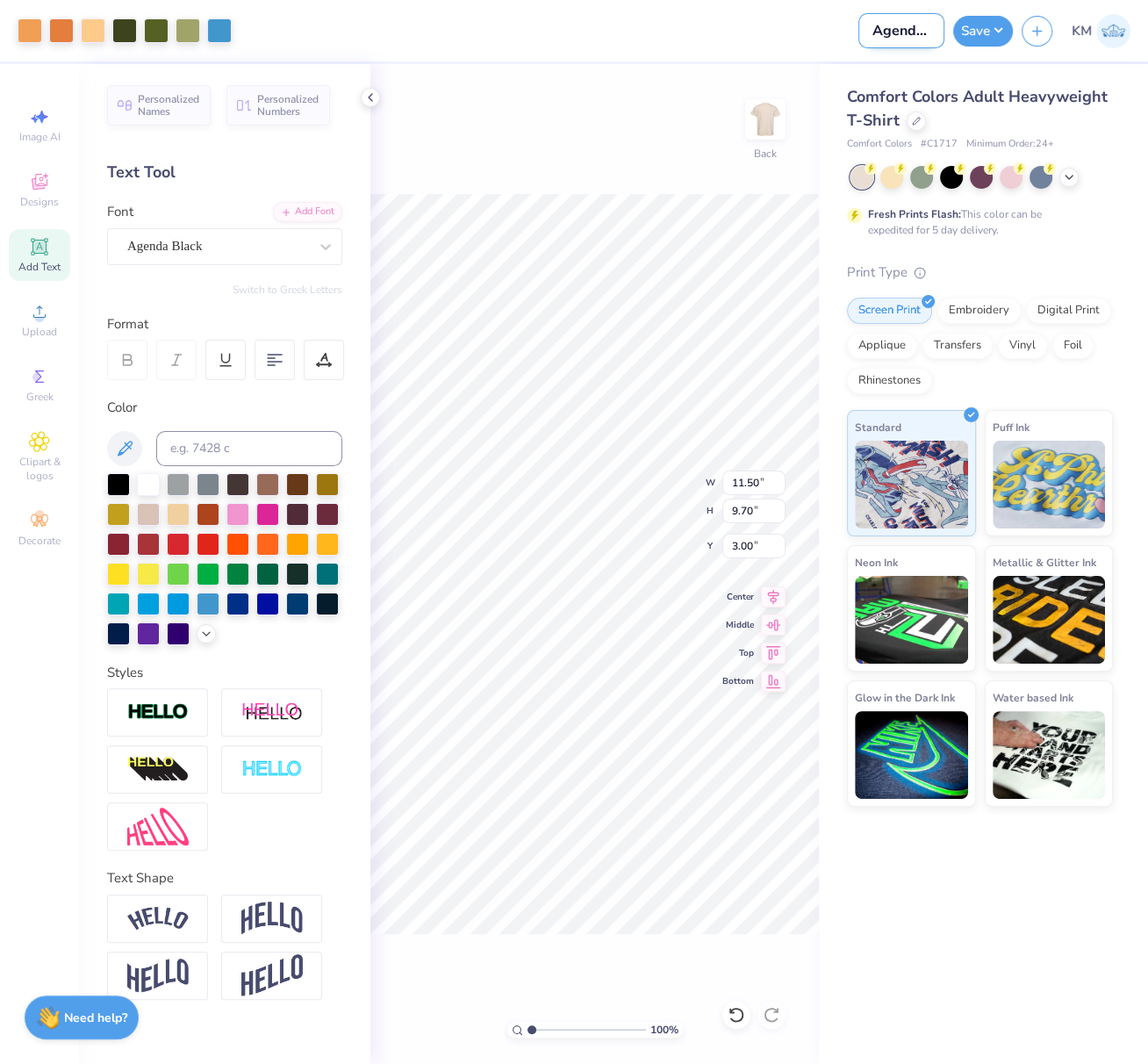
click at [906, 30] on input "Agenda Black Regular.otf" at bounding box center [901, 30] width 86 height 35
paste input "FPS239517"
type input "FPS239517"
drag, startPoint x: 1003, startPoint y: 27, endPoint x: 989, endPoint y: 47, distance: 24.4
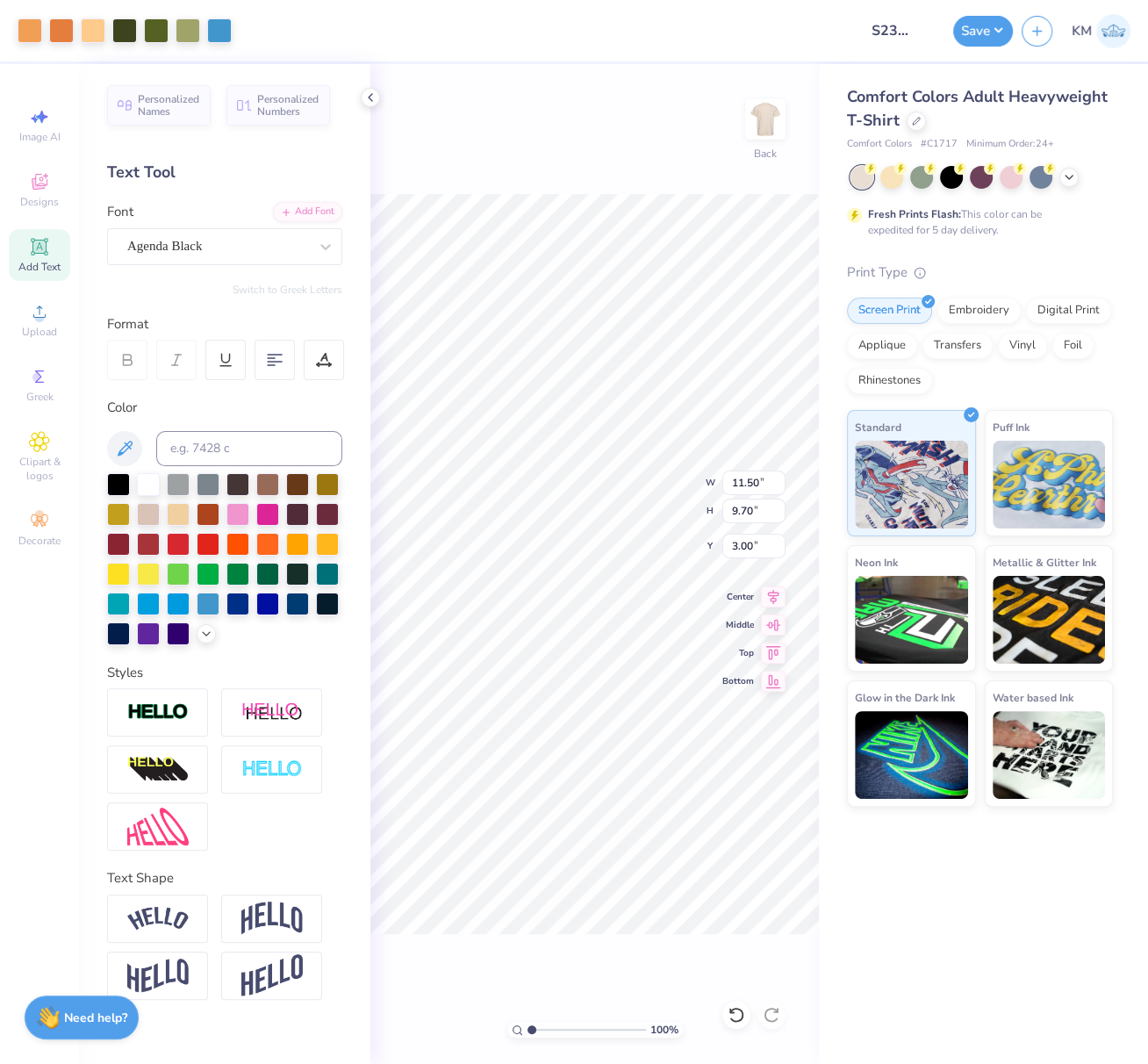
click at [1002, 27] on button "Save" at bounding box center [982, 31] width 60 height 30
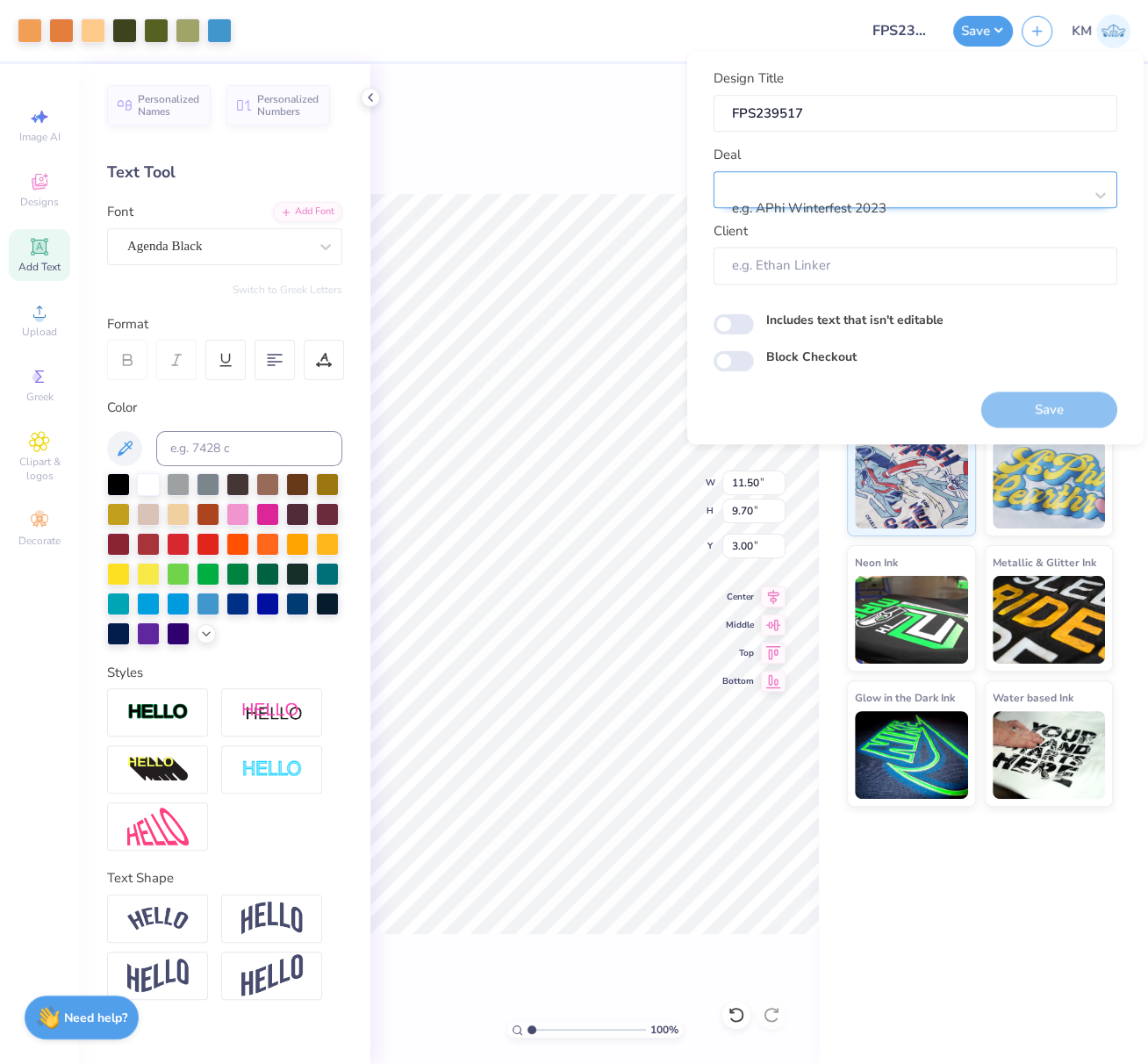
click at [888, 189] on div at bounding box center [908, 185] width 350 height 24
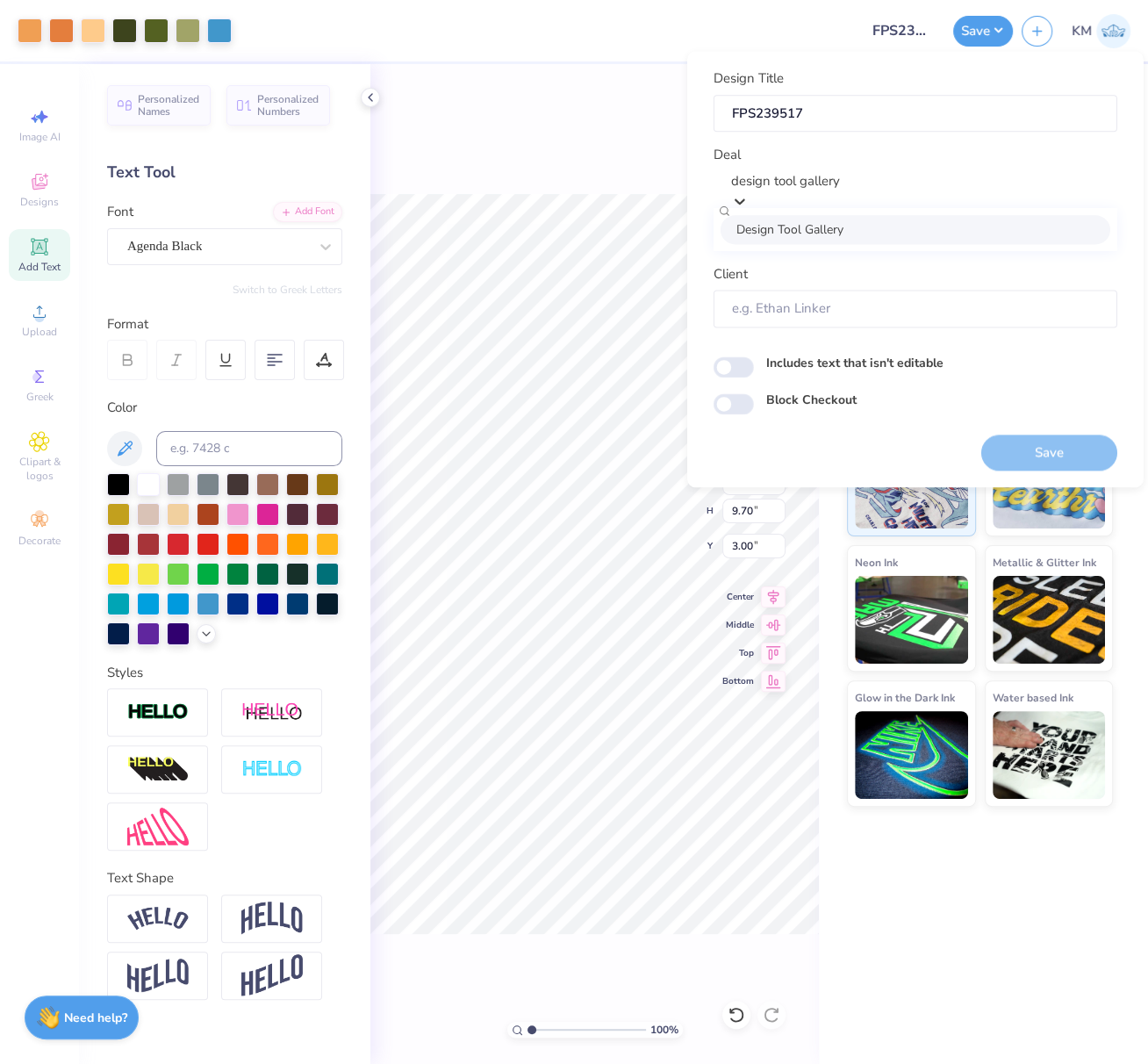
click at [853, 233] on div "Design Tool Gallery" at bounding box center [915, 229] width 389 height 29
type input "design tool gallery"
type input "Design Tool Gallery User"
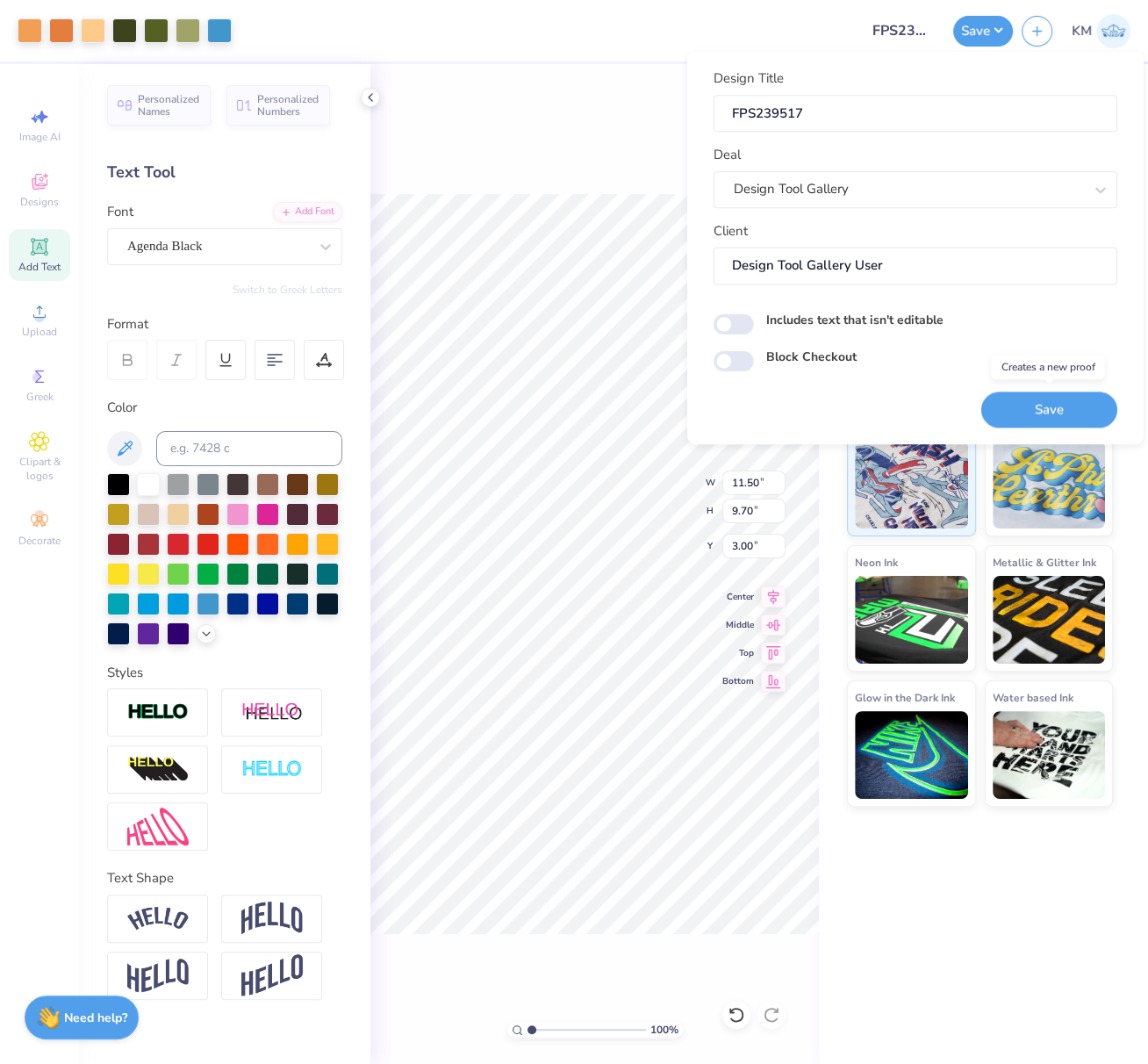
click at [1068, 406] on button "Save" at bounding box center [1049, 409] width 136 height 36
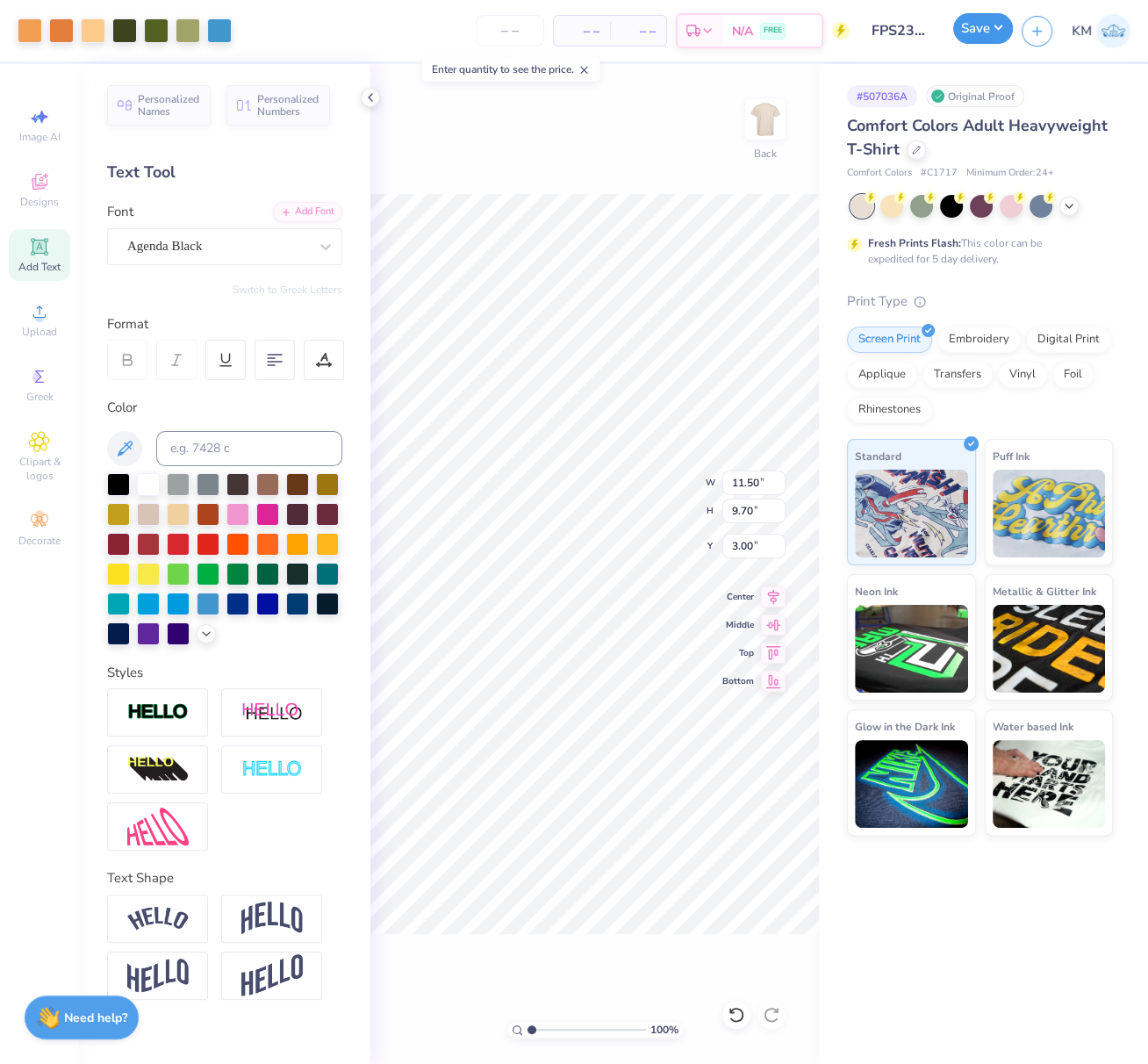
click at [981, 29] on button "Save" at bounding box center [982, 28] width 60 height 30
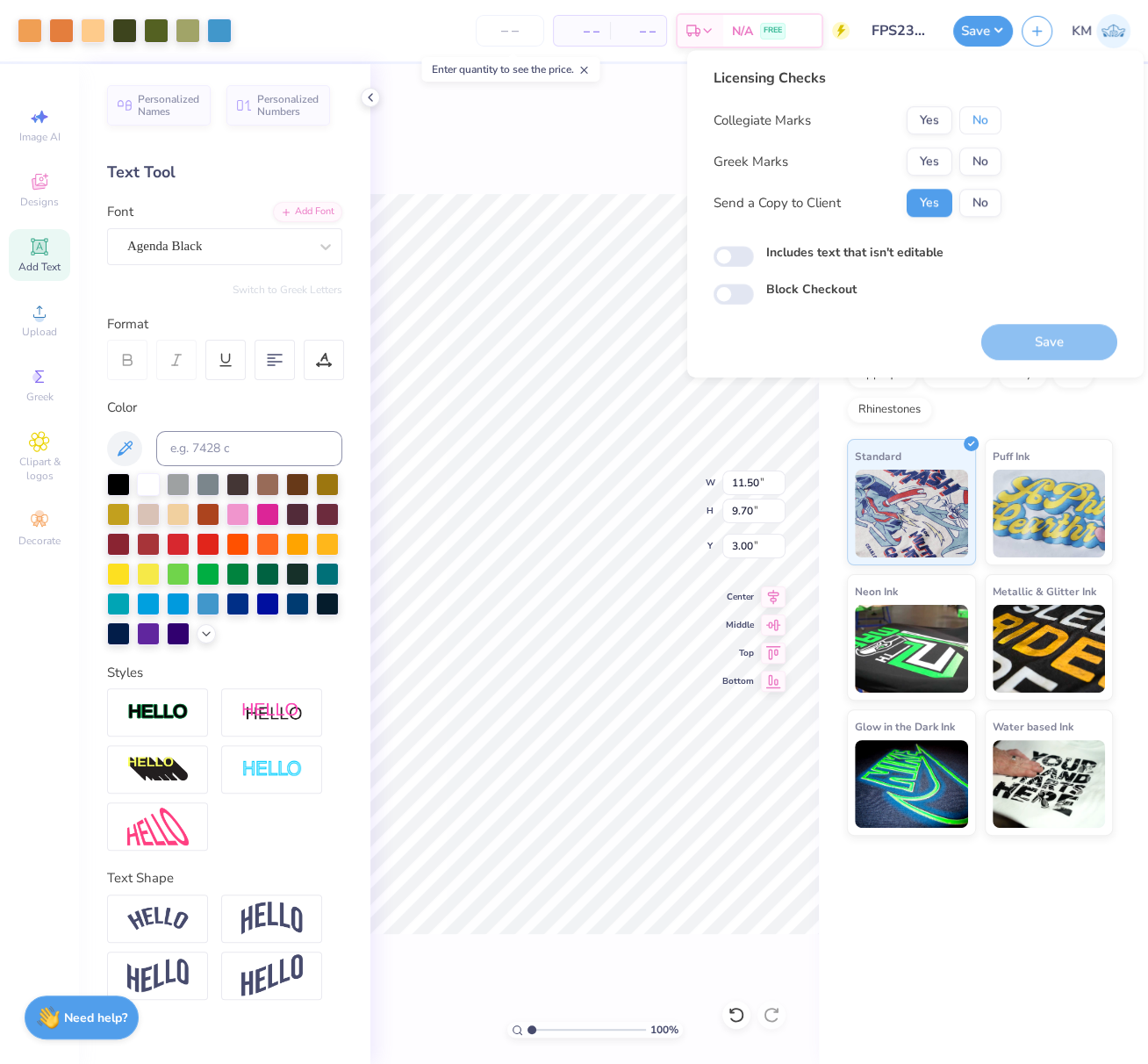
drag, startPoint x: 975, startPoint y: 123, endPoint x: 968, endPoint y: 137, distance: 15.7
click at [974, 124] on button "No" at bounding box center [980, 120] width 42 height 28
click at [938, 153] on button "Yes" at bounding box center [929, 162] width 45 height 28
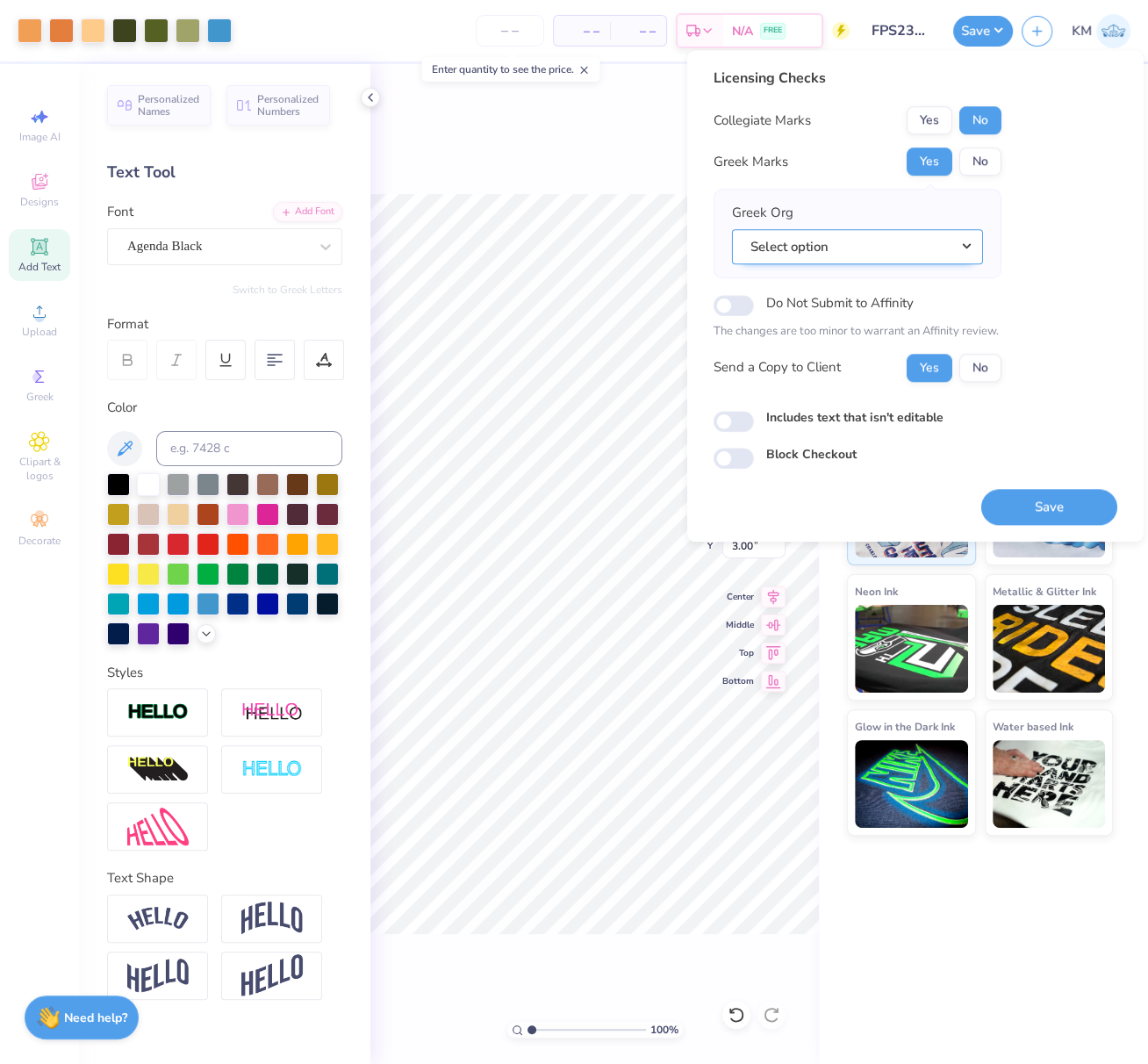
click at [960, 241] on button "Select option" at bounding box center [857, 247] width 251 height 36
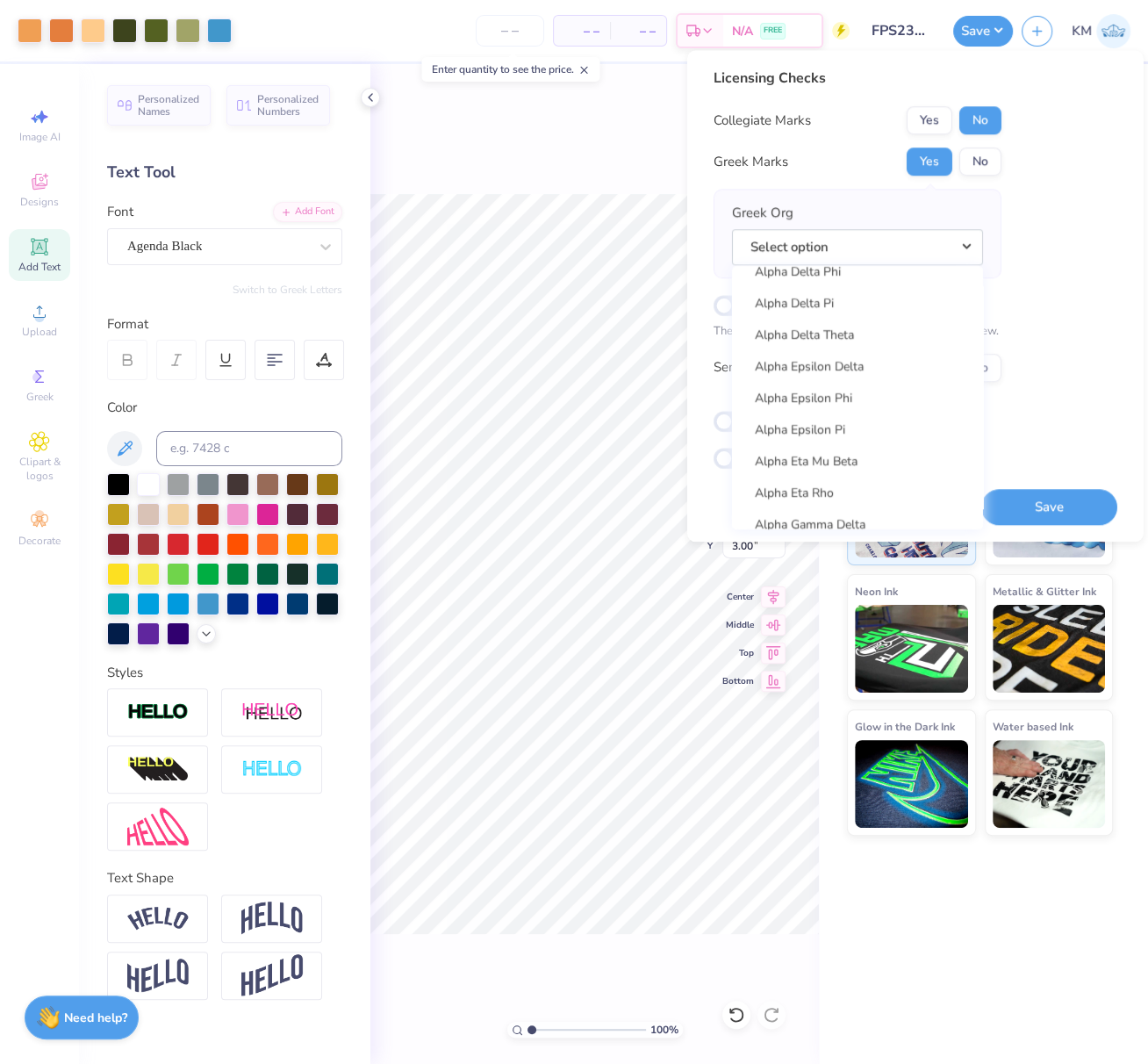
scroll to position [453, 0]
click at [850, 272] on link "Alpha Delta Pi" at bounding box center [857, 276] width 237 height 29
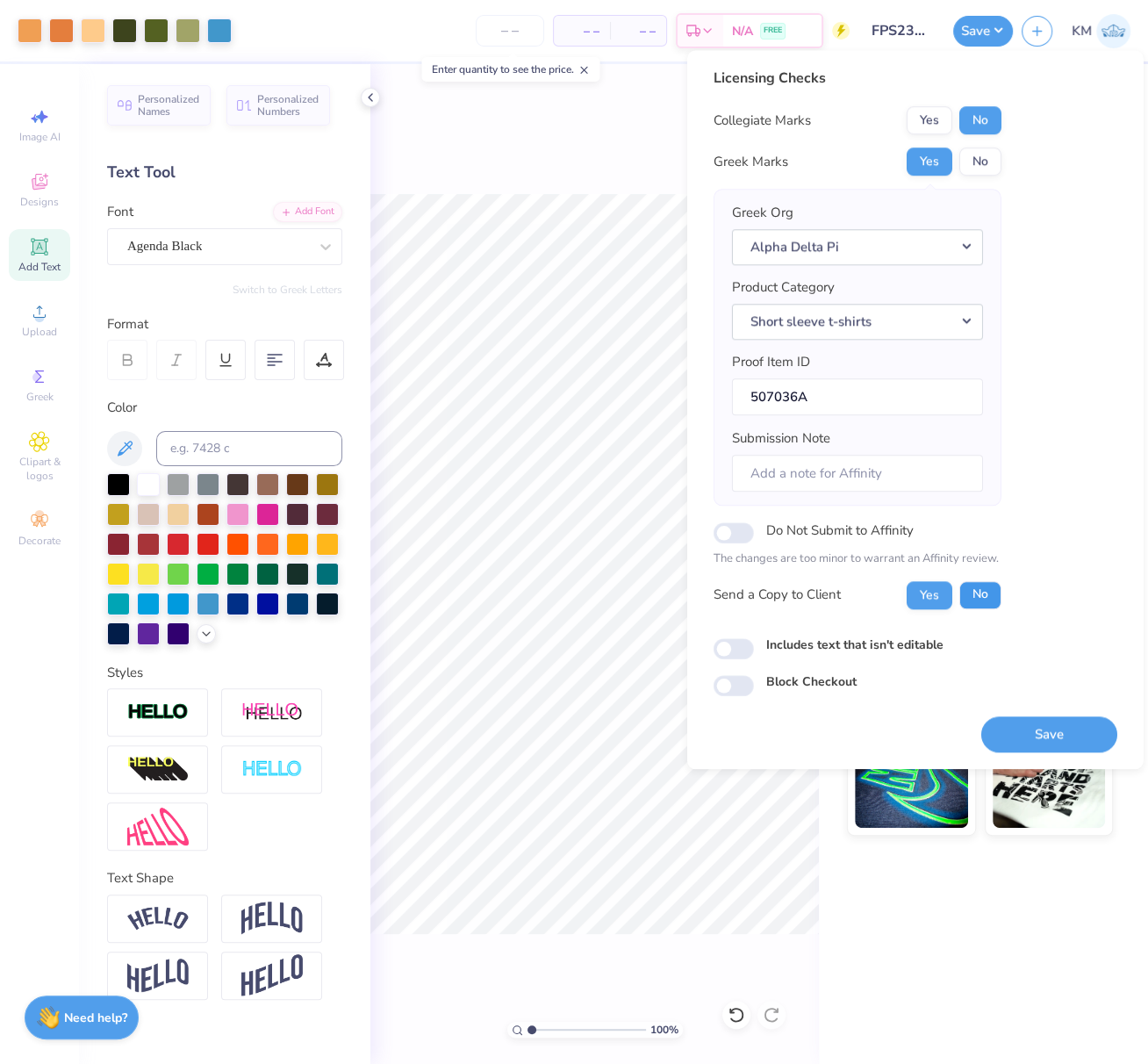
click at [979, 594] on button "No" at bounding box center [980, 595] width 42 height 28
click at [922, 472] on input "Submission Note" at bounding box center [857, 474] width 251 height 38
type input "Event: Big Little Reveal, Chapter: Eta"
drag, startPoint x: 1093, startPoint y: 731, endPoint x: 1105, endPoint y: 747, distance: 20.0
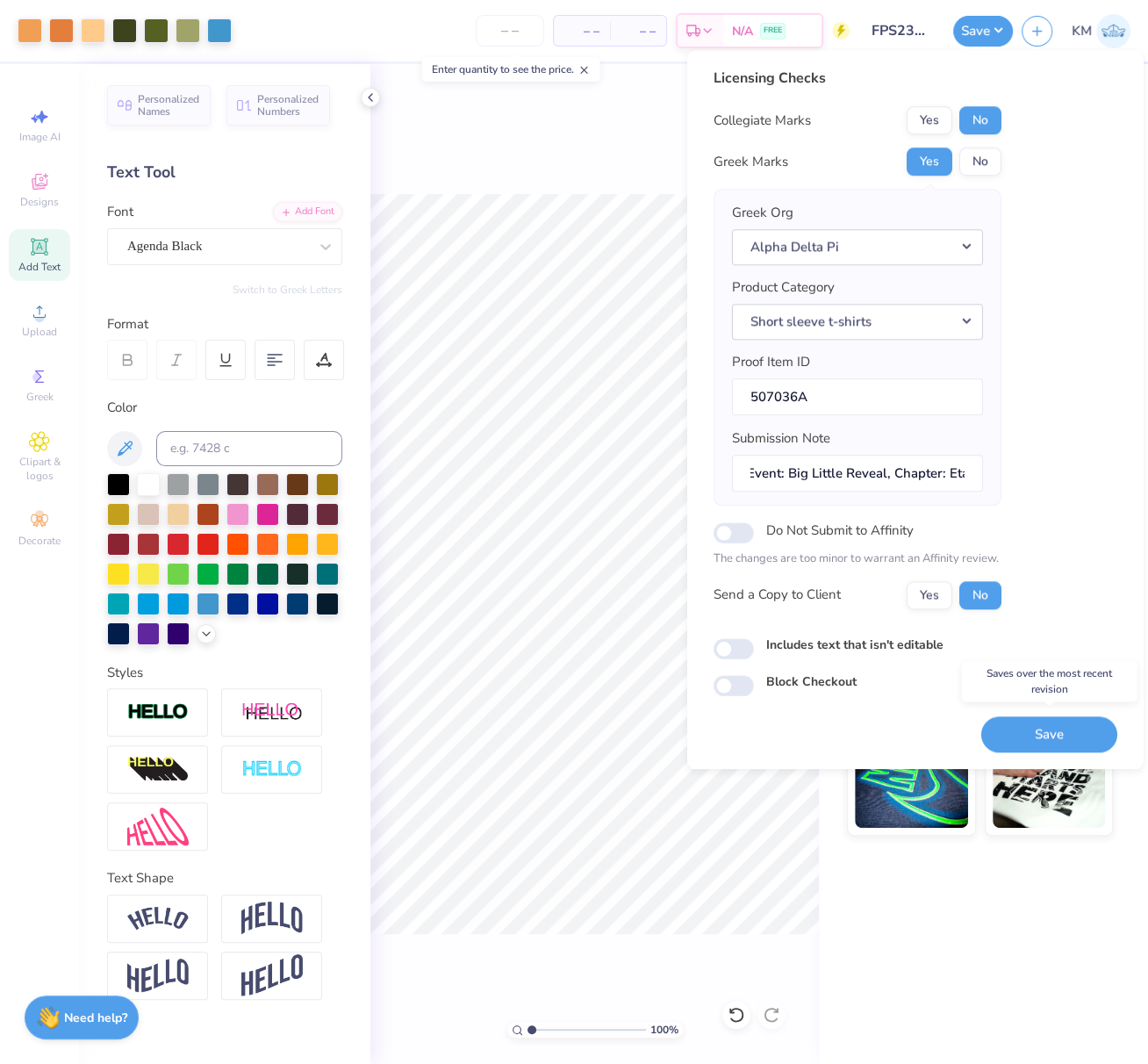
click at [1093, 731] on button "Save" at bounding box center [1049, 734] width 136 height 36
